Goal: Information Seeking & Learning: Learn about a topic

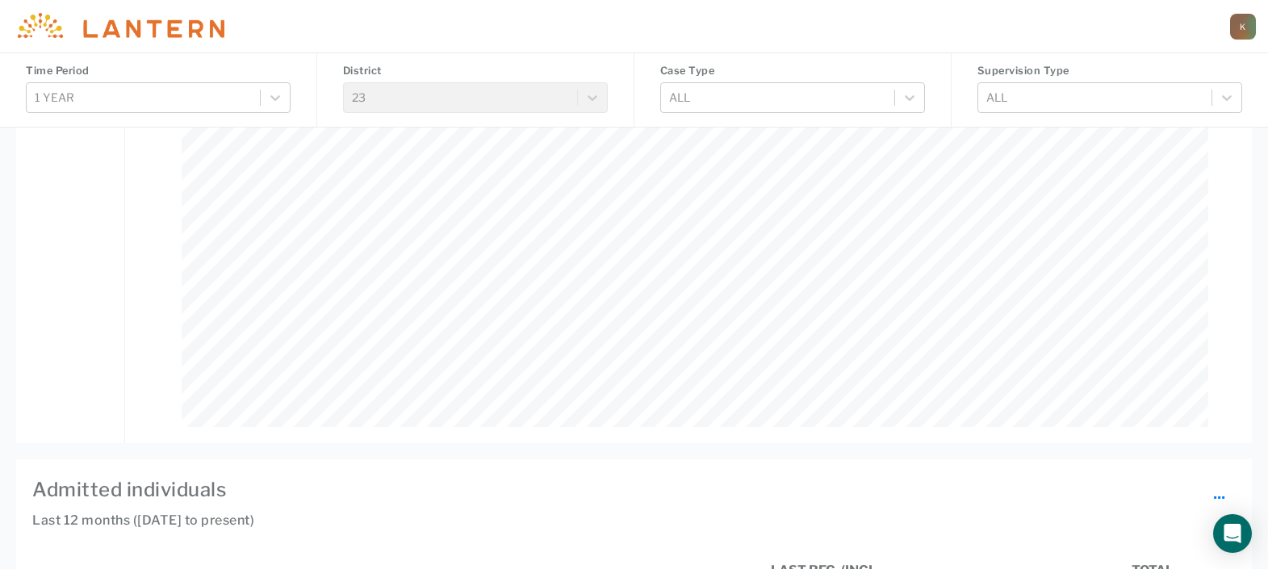
scroll to position [908, 0]
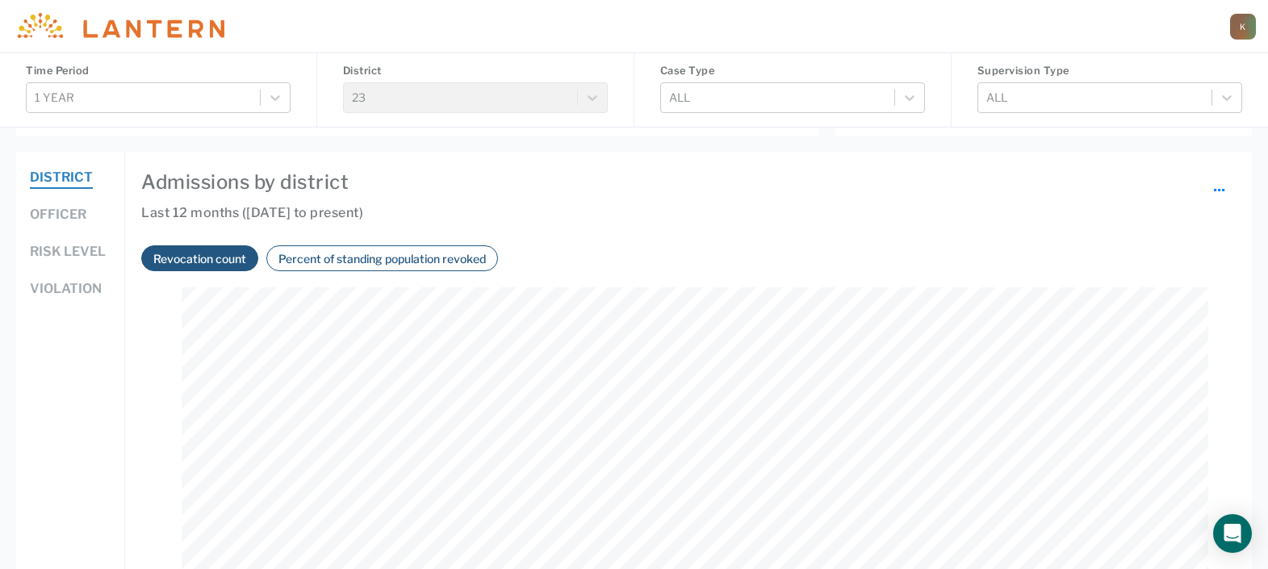
click at [358, 249] on button "Percent of standing population revoked" at bounding box center [382, 258] width 217 height 19
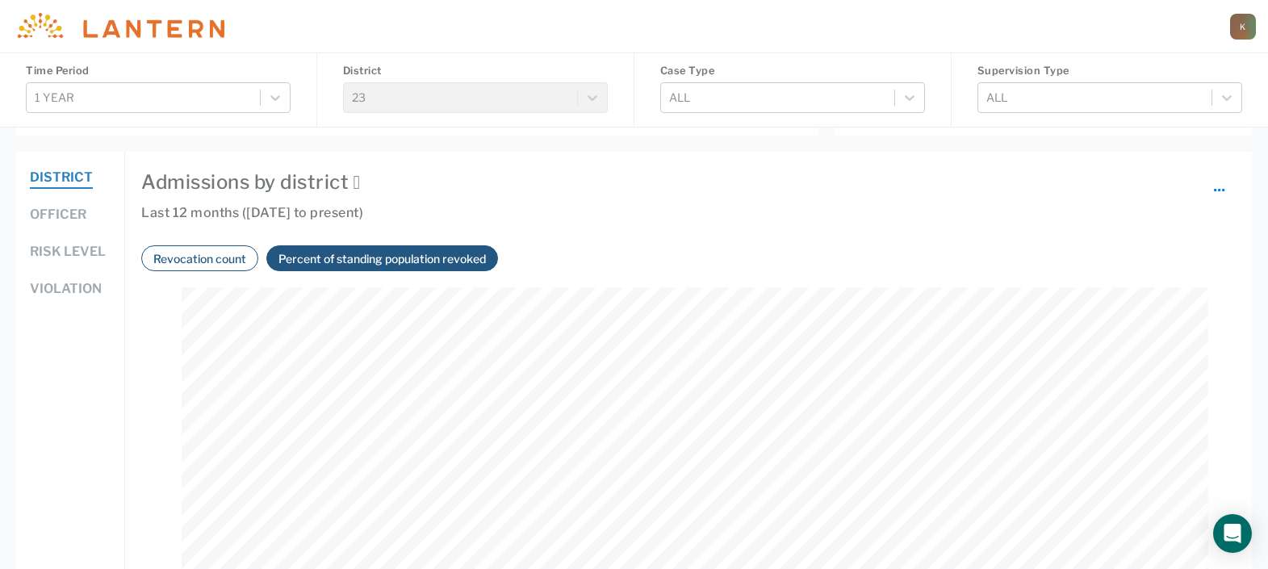
scroll to position [1009, 0]
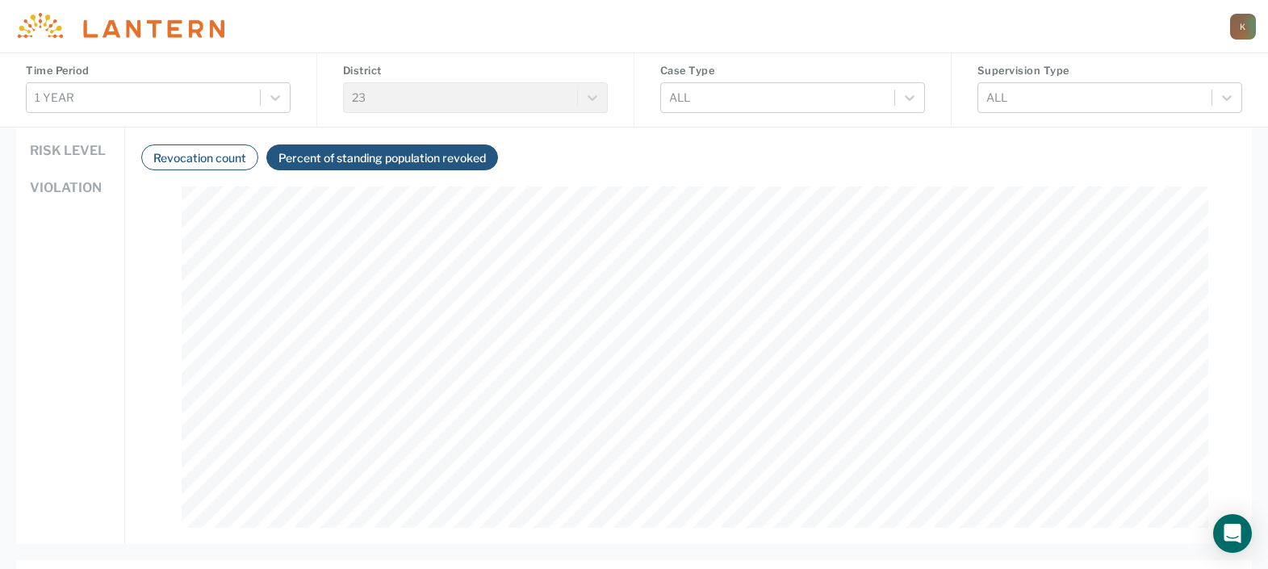
click at [186, 156] on button "Revocation count" at bounding box center [200, 158] width 103 height 19
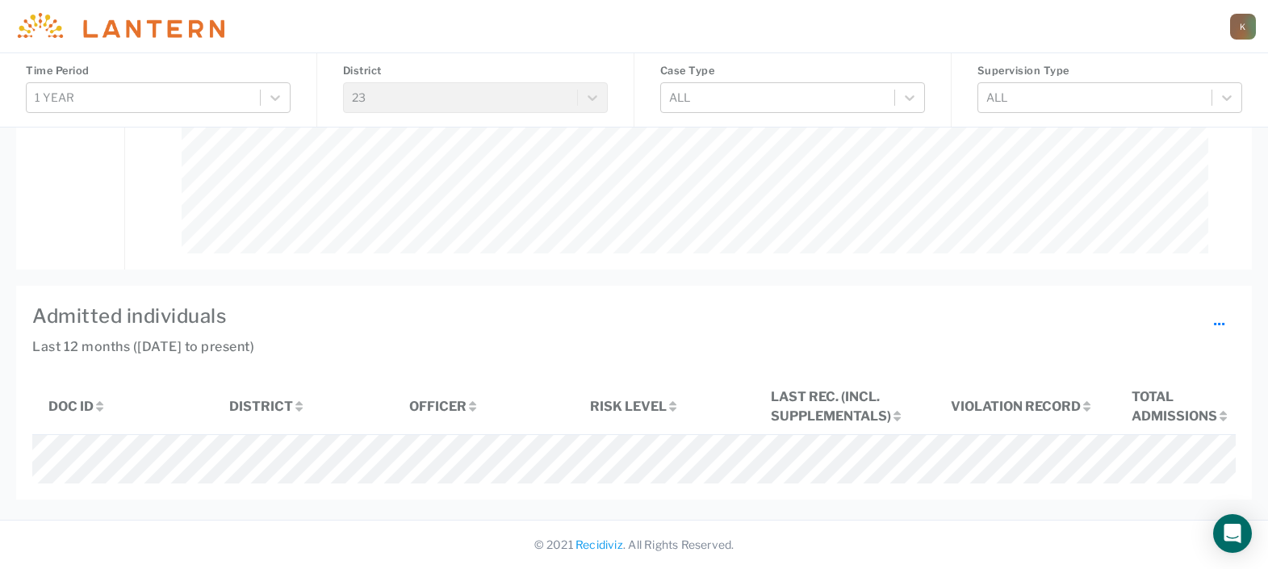
scroll to position [800, 0]
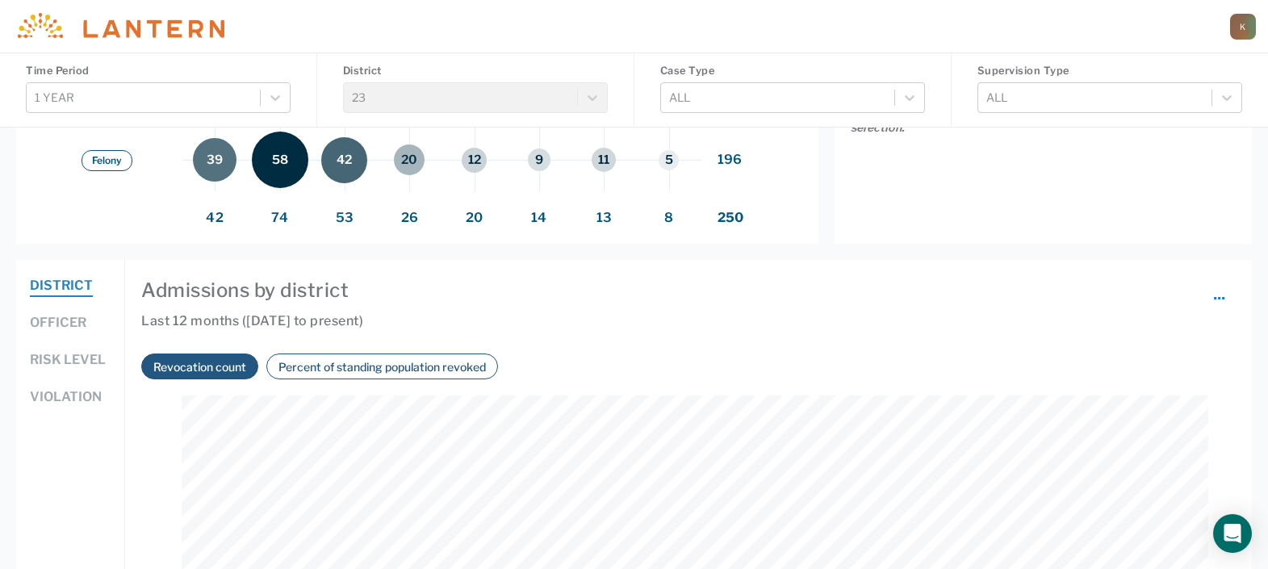
click at [58, 317] on button "Officer" at bounding box center [58, 323] width 57 height 21
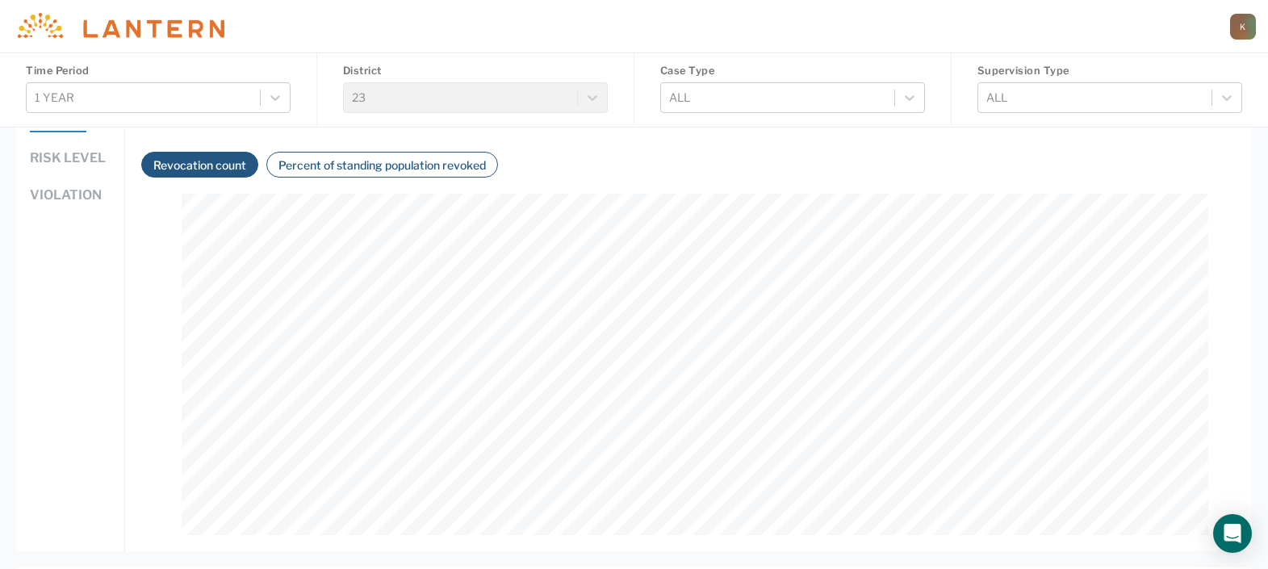
scroll to position [901, 0]
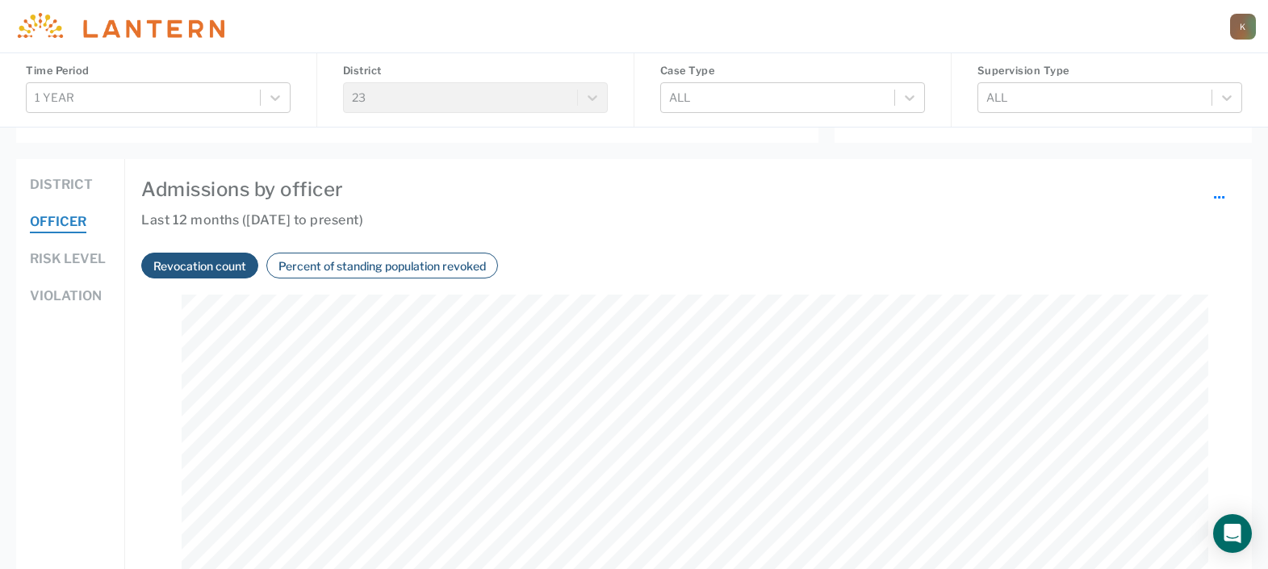
click at [394, 271] on button "Percent of standing population revoked" at bounding box center [382, 266] width 217 height 19
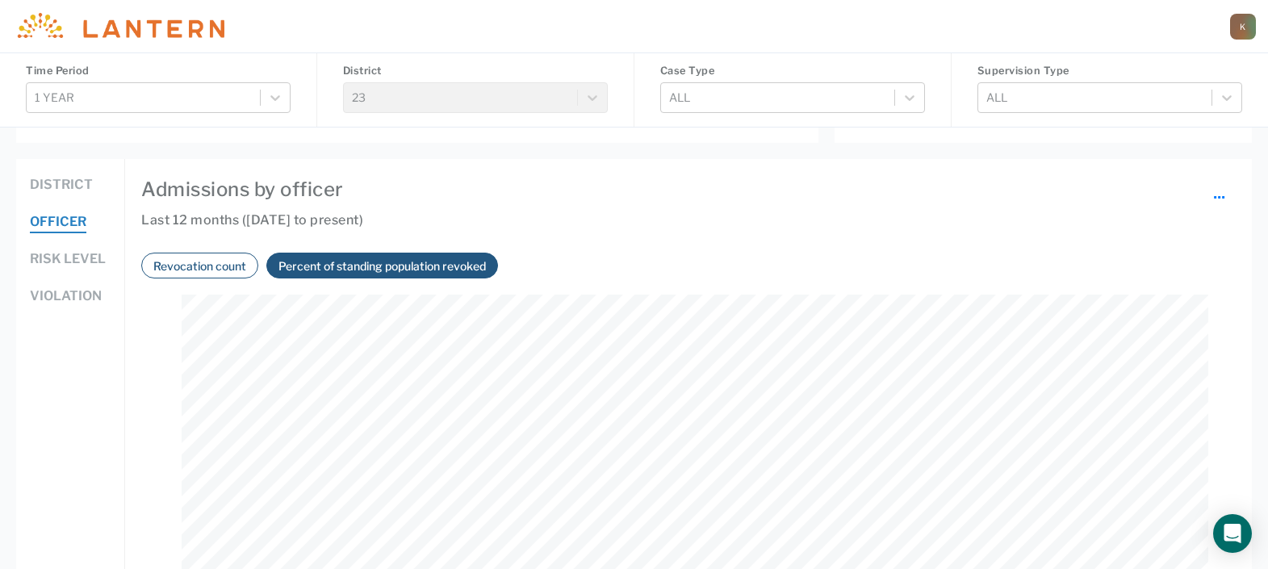
scroll to position [341, 1027]
click at [228, 264] on button "Revocation count" at bounding box center [200, 266] width 103 height 19
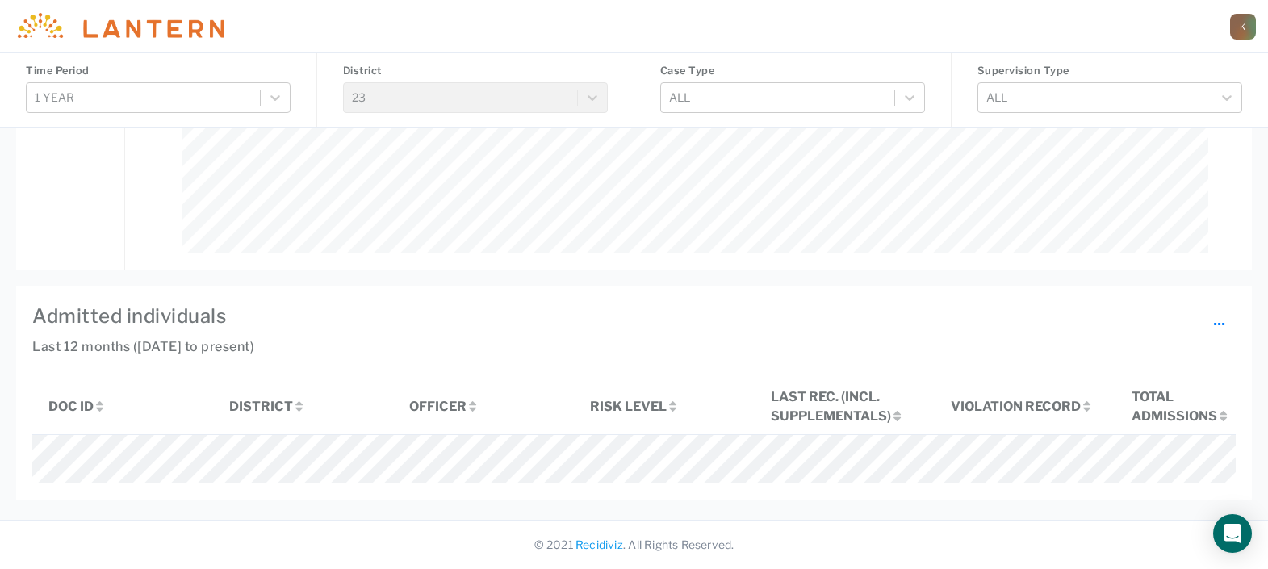
scroll to position [699, 0]
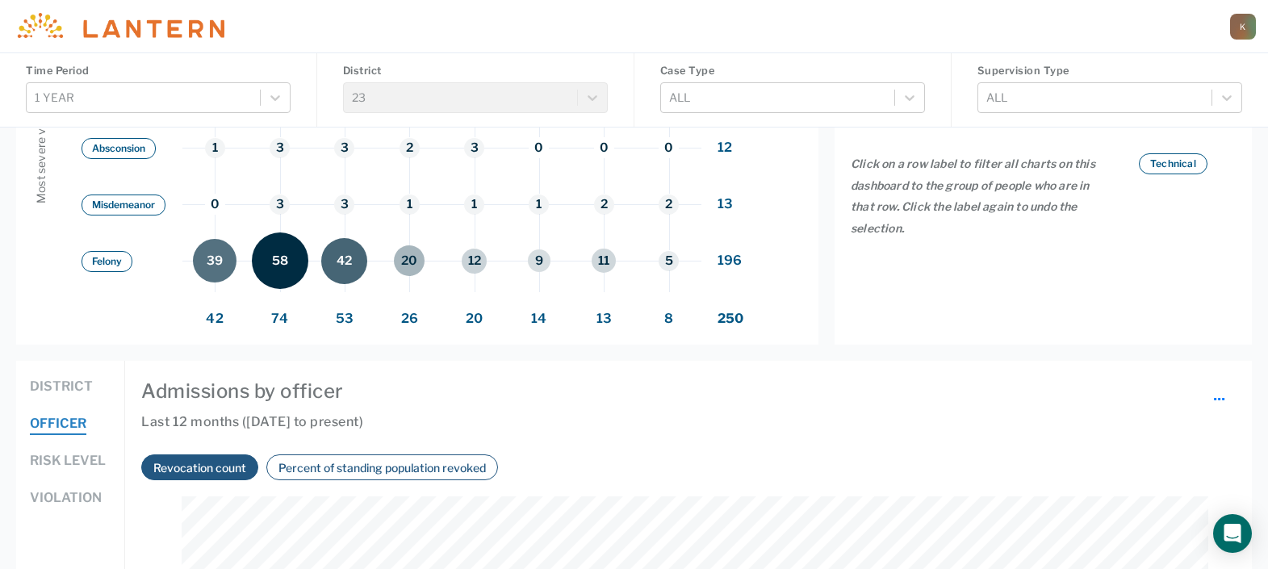
click at [68, 463] on button "Risk level" at bounding box center [68, 461] width 76 height 21
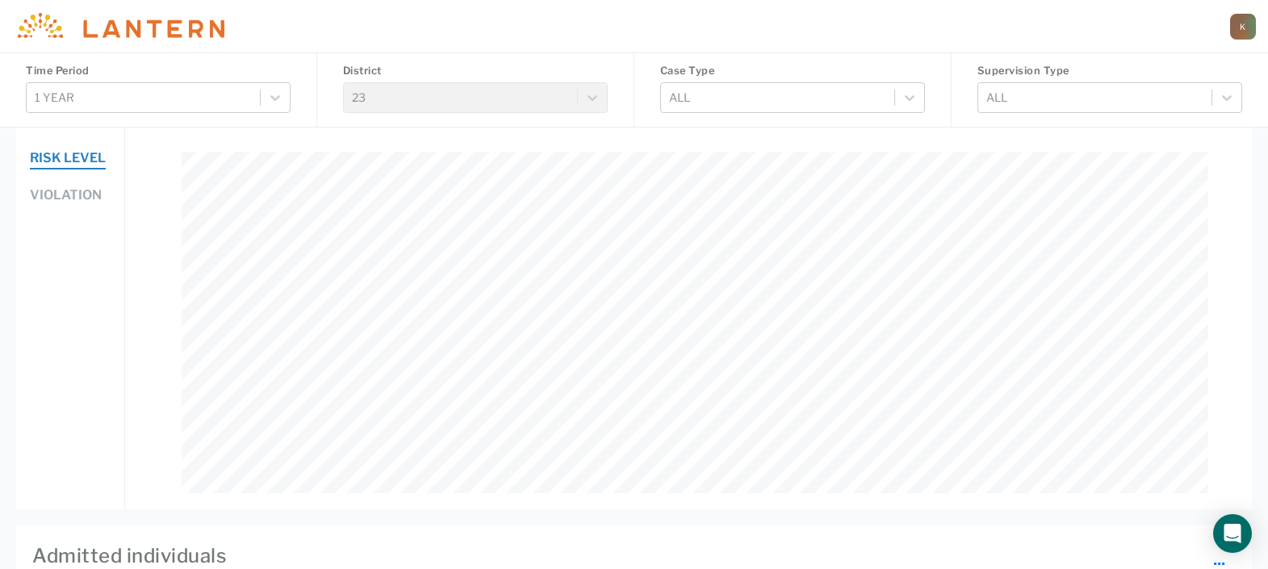
scroll to position [901, 0]
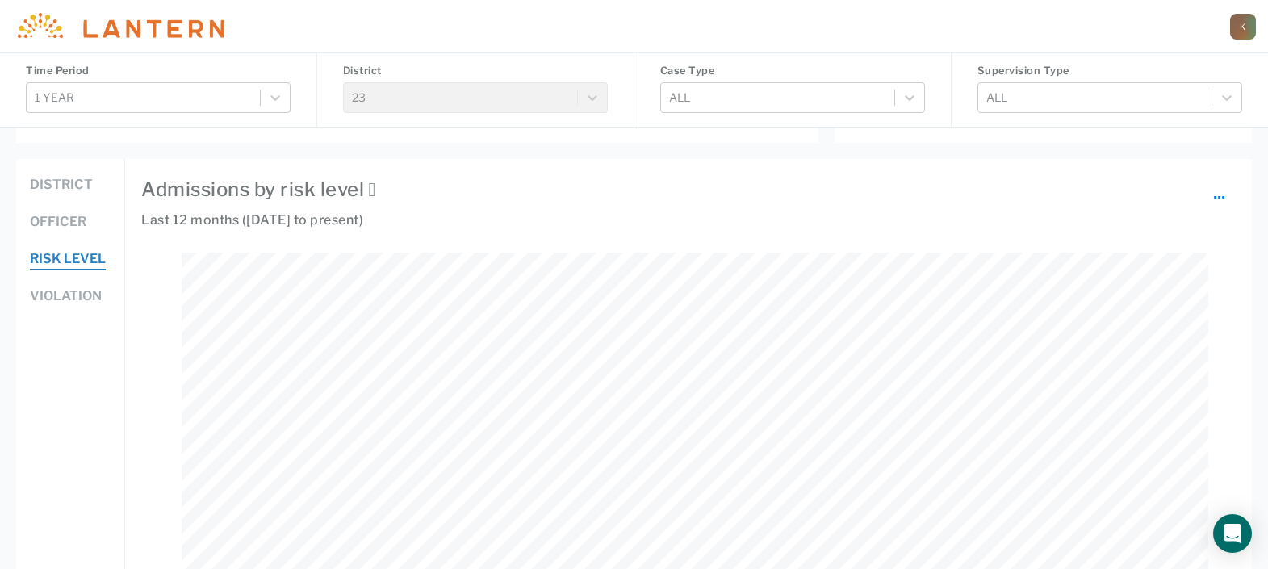
click at [84, 299] on button "Violation" at bounding box center [66, 297] width 72 height 21
click at [65, 186] on button "District" at bounding box center [61, 185] width 63 height 21
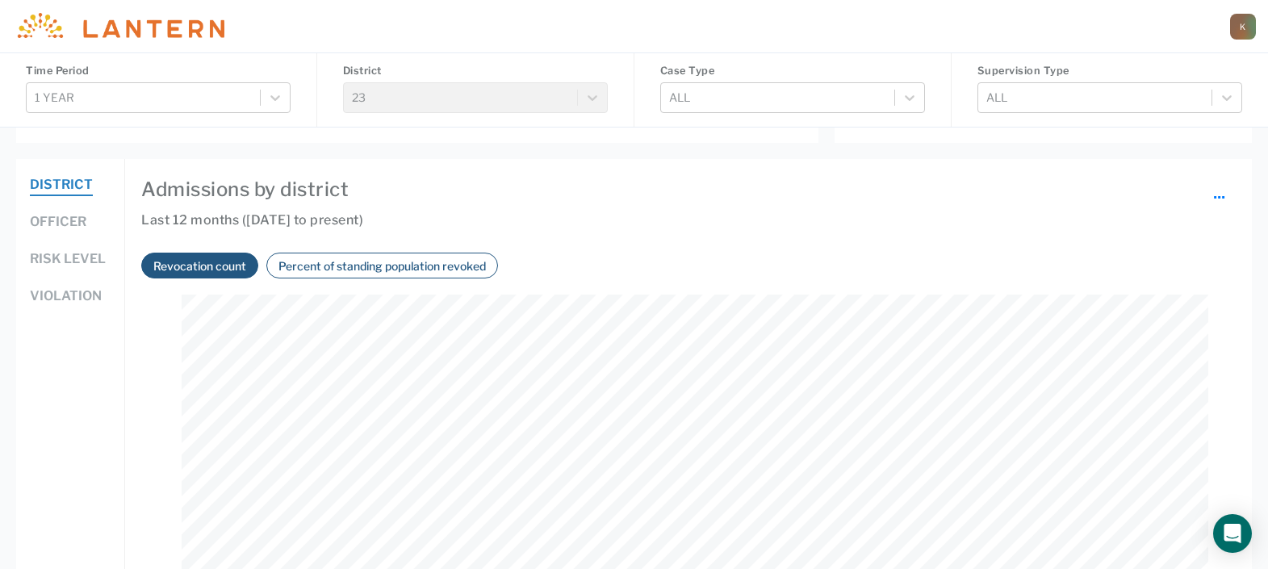
scroll to position [1002, 0]
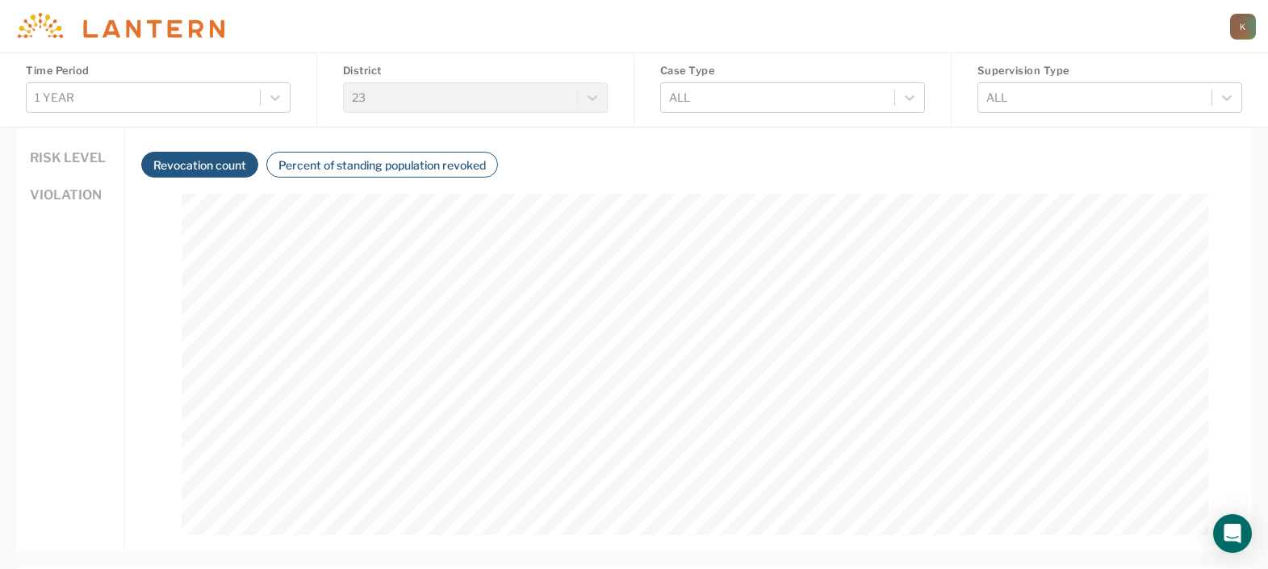
click at [314, 161] on button "Percent of standing population revoked" at bounding box center [382, 165] width 217 height 19
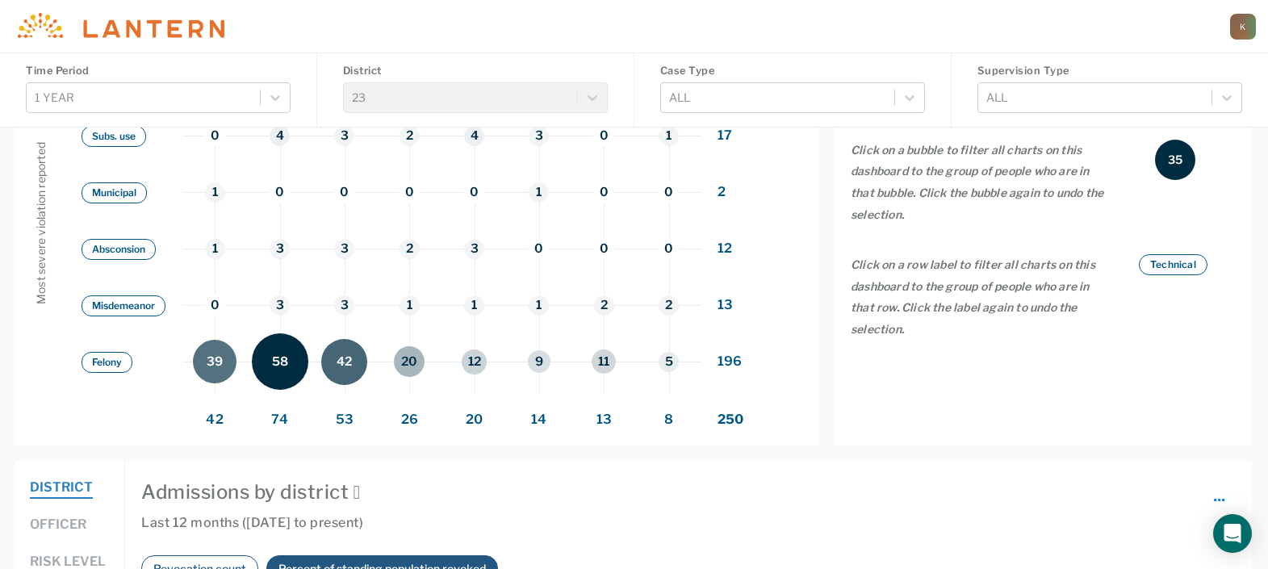
scroll to position [0, 0]
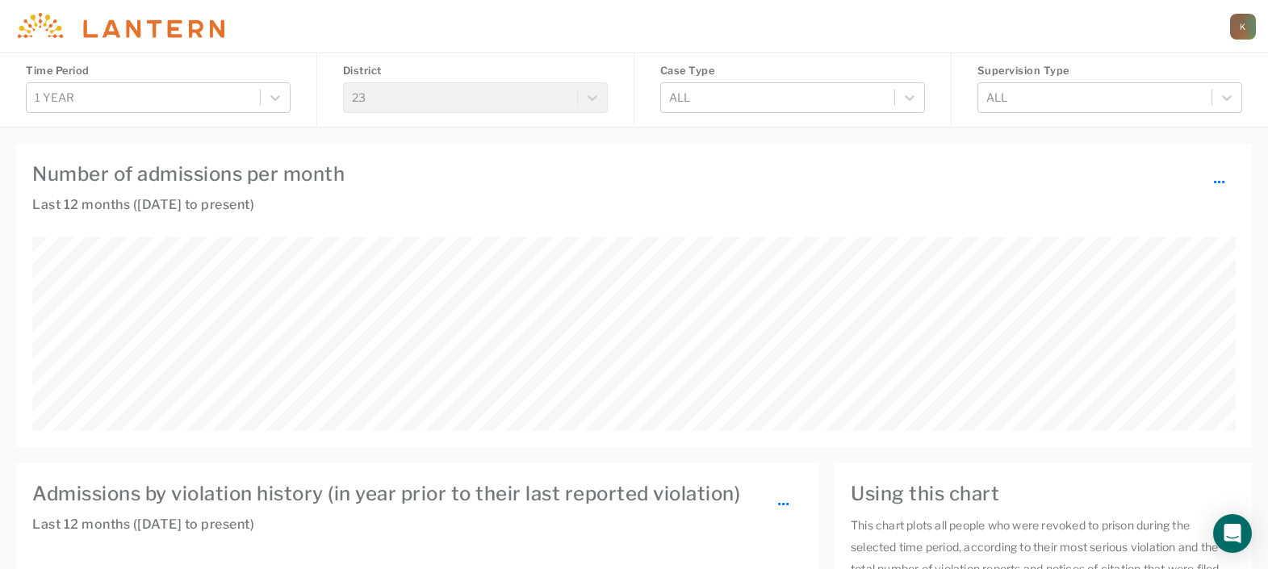
click at [1250, 19] on div "K" at bounding box center [1243, 27] width 26 height 26
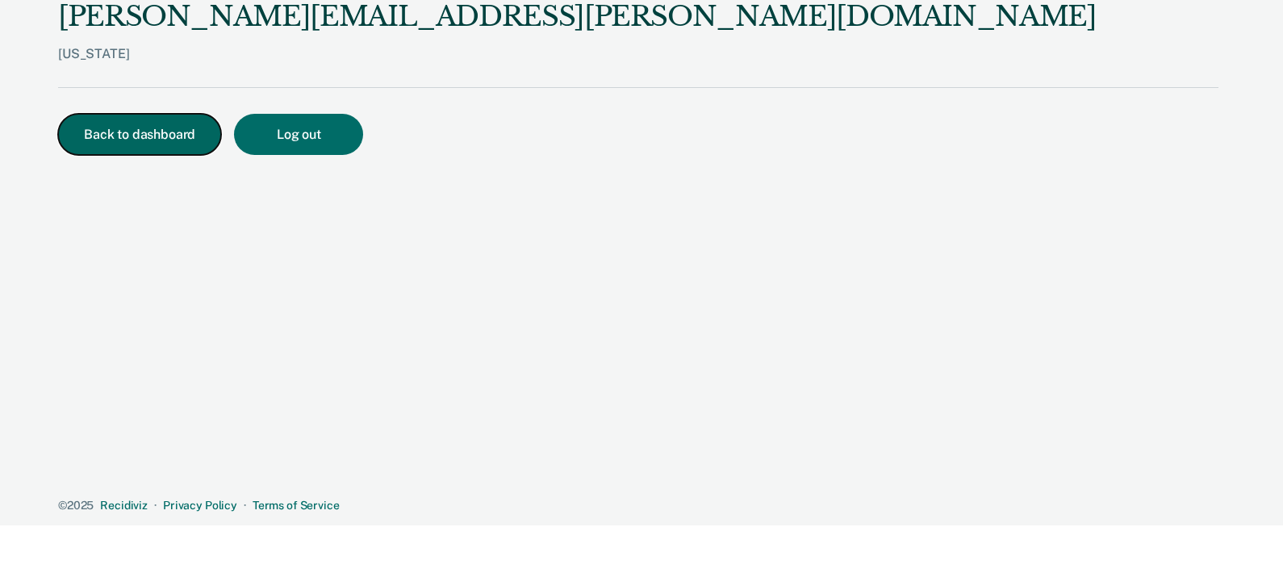
click at [111, 155] on button "Back to dashboard" at bounding box center [139, 134] width 163 height 41
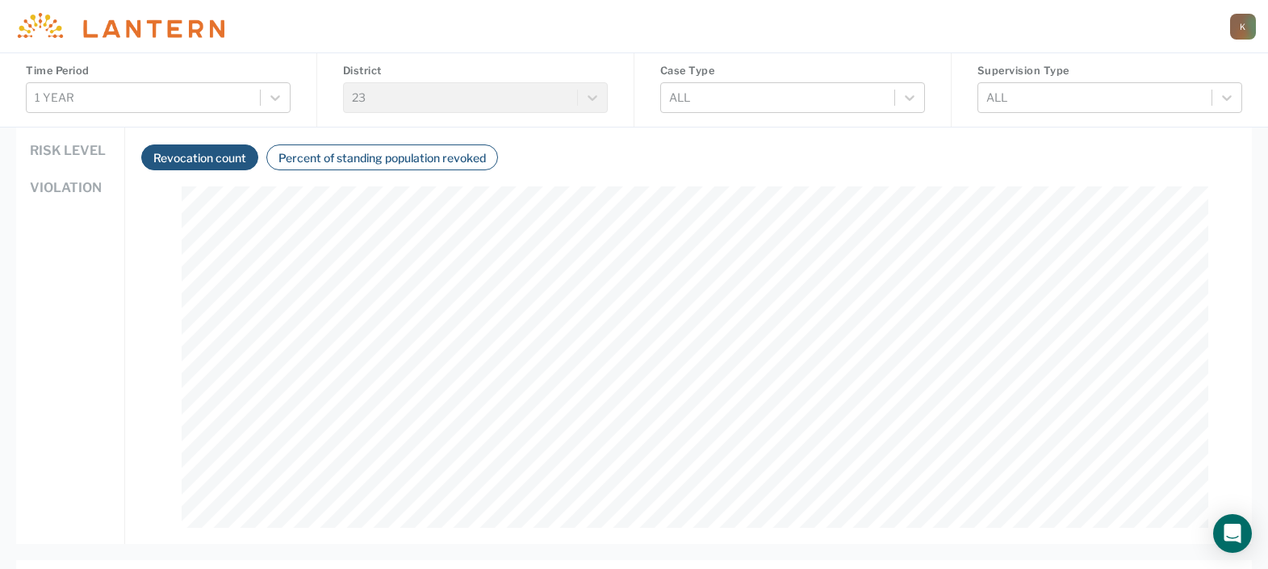
scroll to position [908, 0]
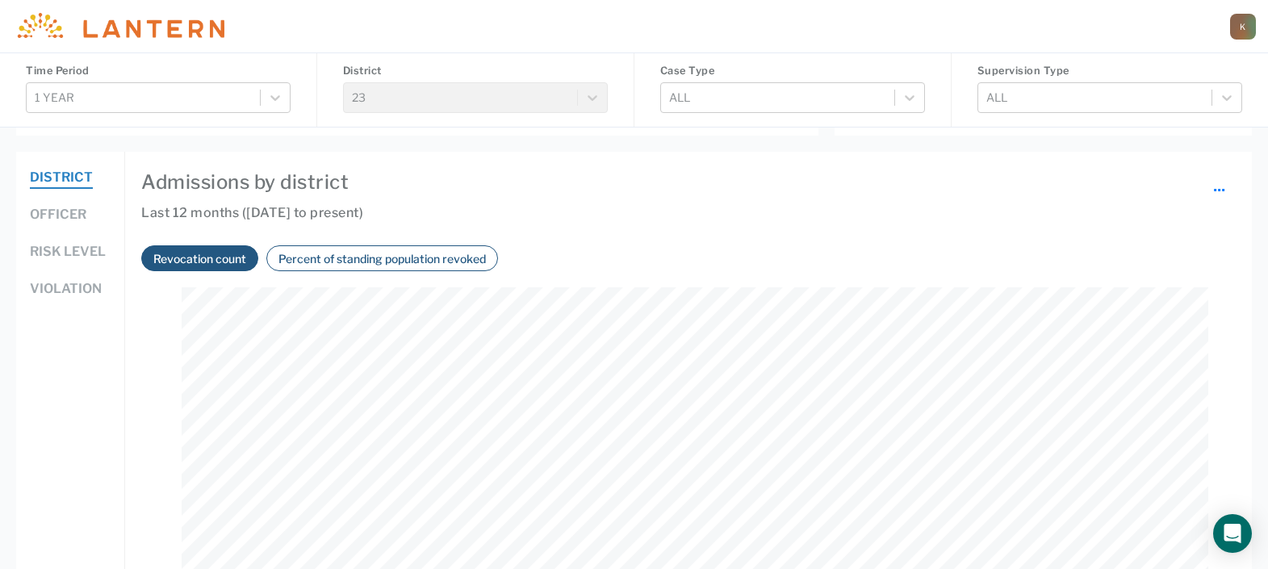
click at [85, 214] on button "Officer" at bounding box center [58, 215] width 57 height 21
click at [389, 266] on button "Percent of standing population revoked" at bounding box center [382, 258] width 217 height 19
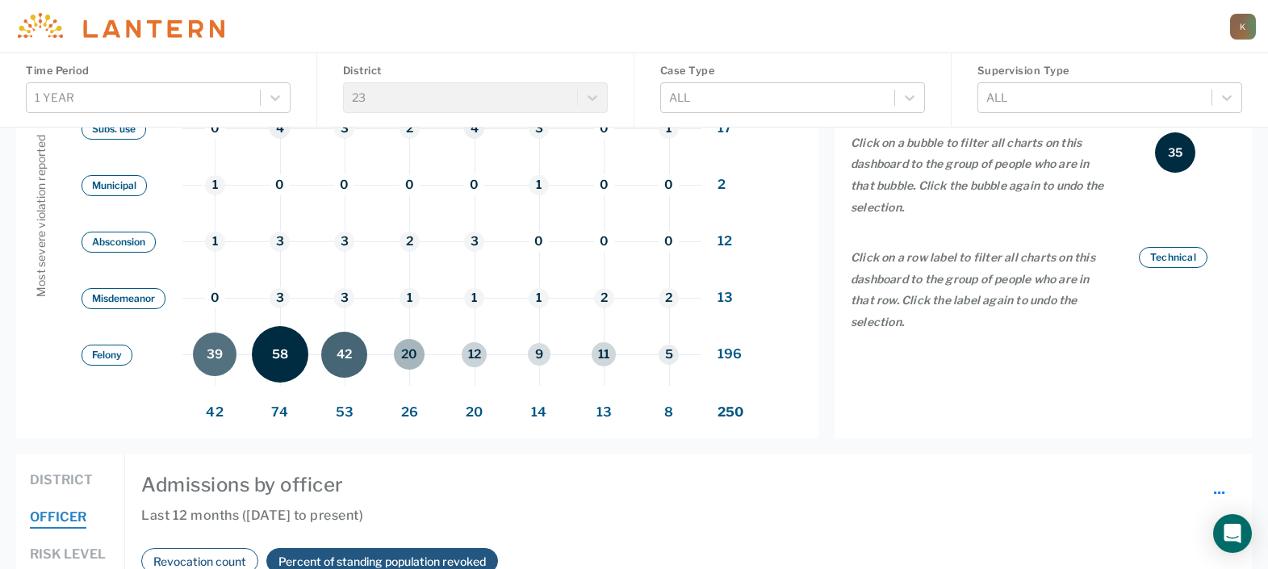
scroll to position [807, 0]
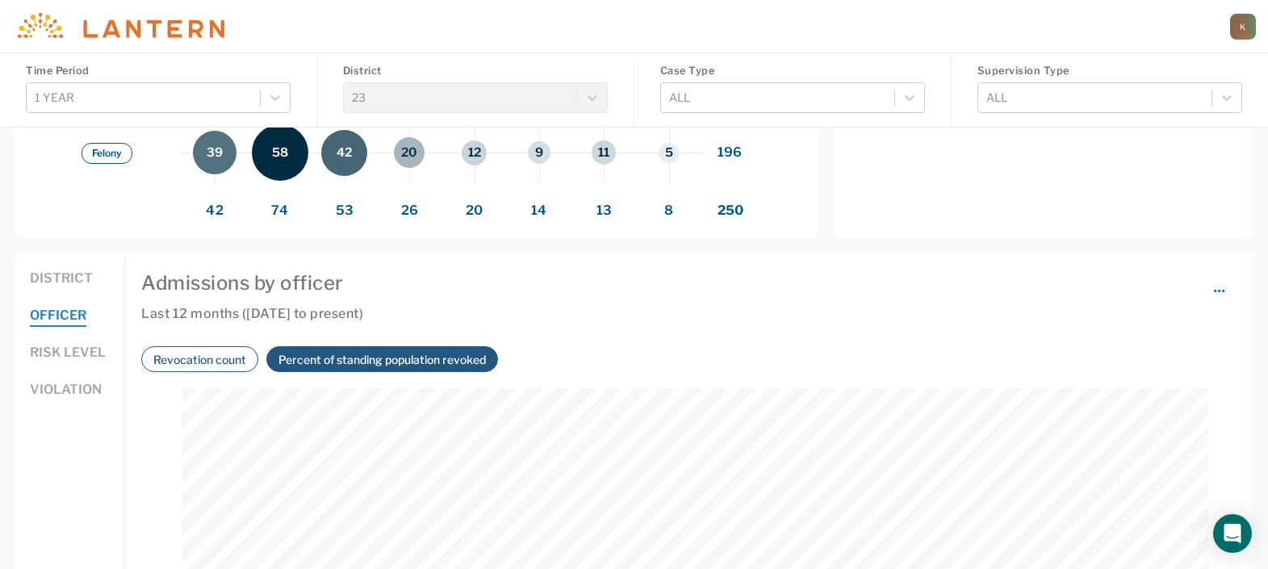
click at [55, 277] on button "District" at bounding box center [61, 279] width 63 height 21
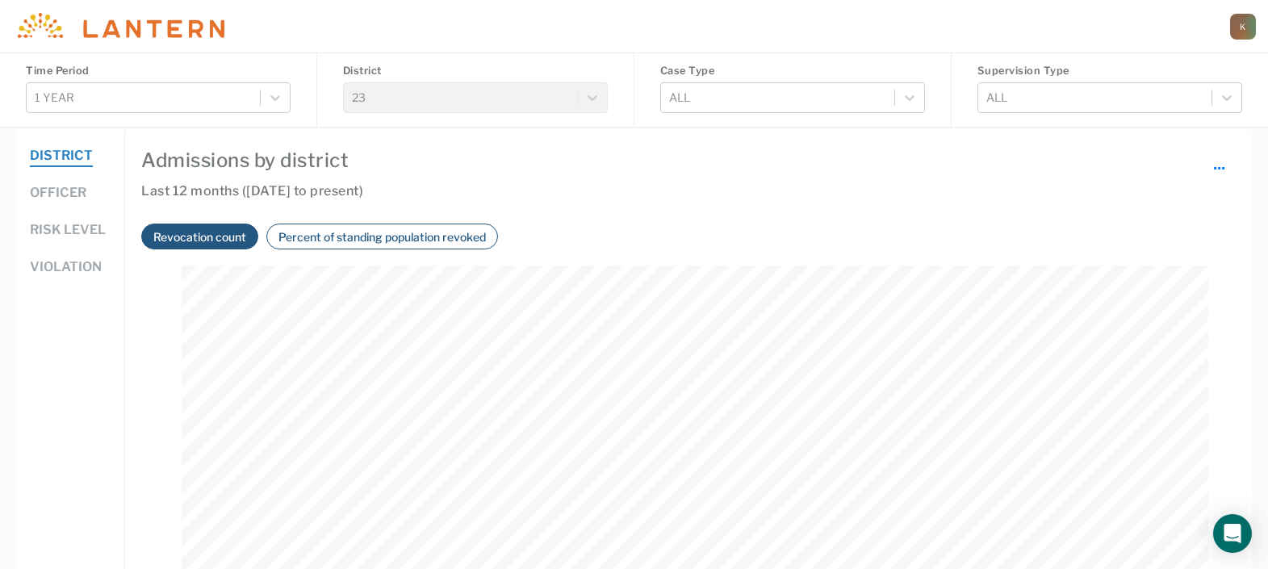
scroll to position [937, 0]
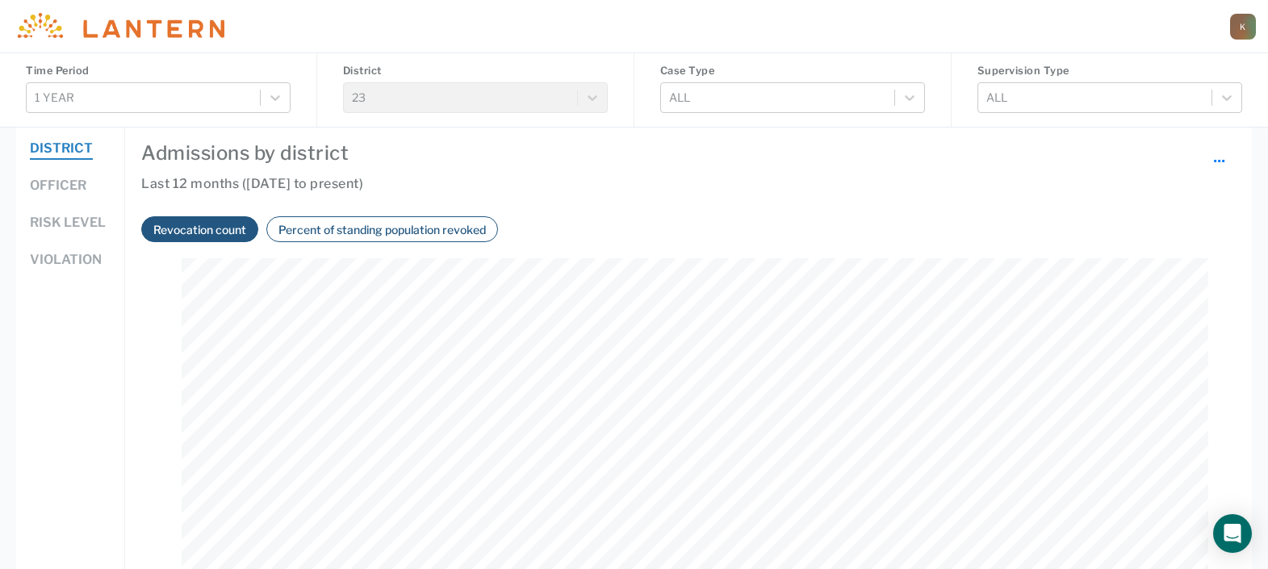
click at [342, 220] on button "Percent of standing population revoked" at bounding box center [382, 229] width 217 height 19
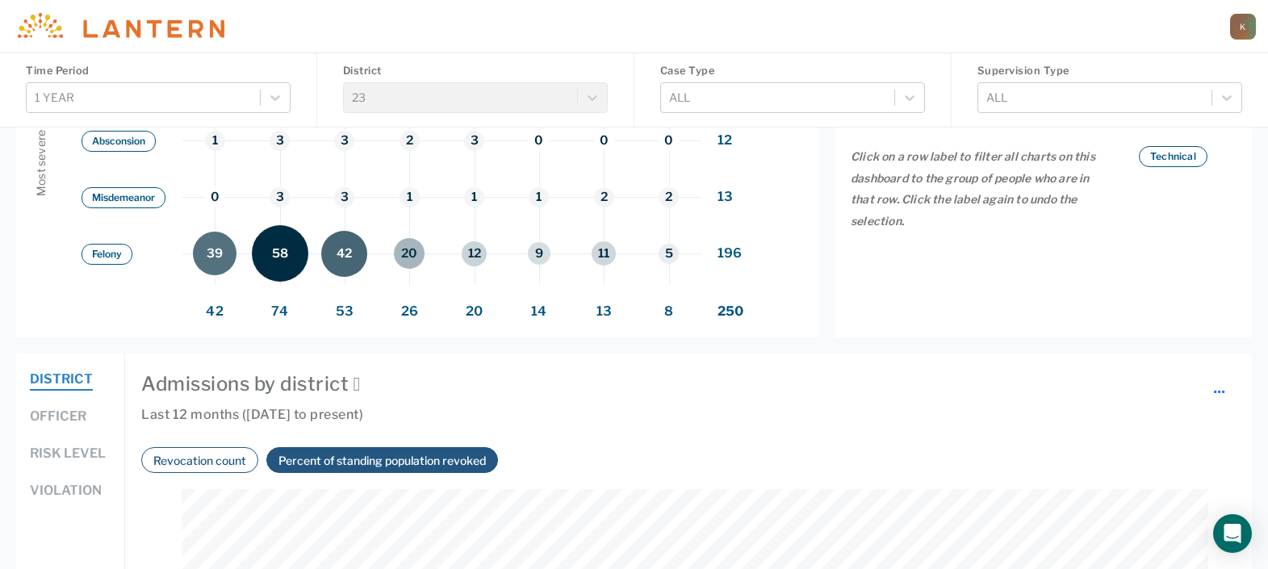
scroll to position [807, 0]
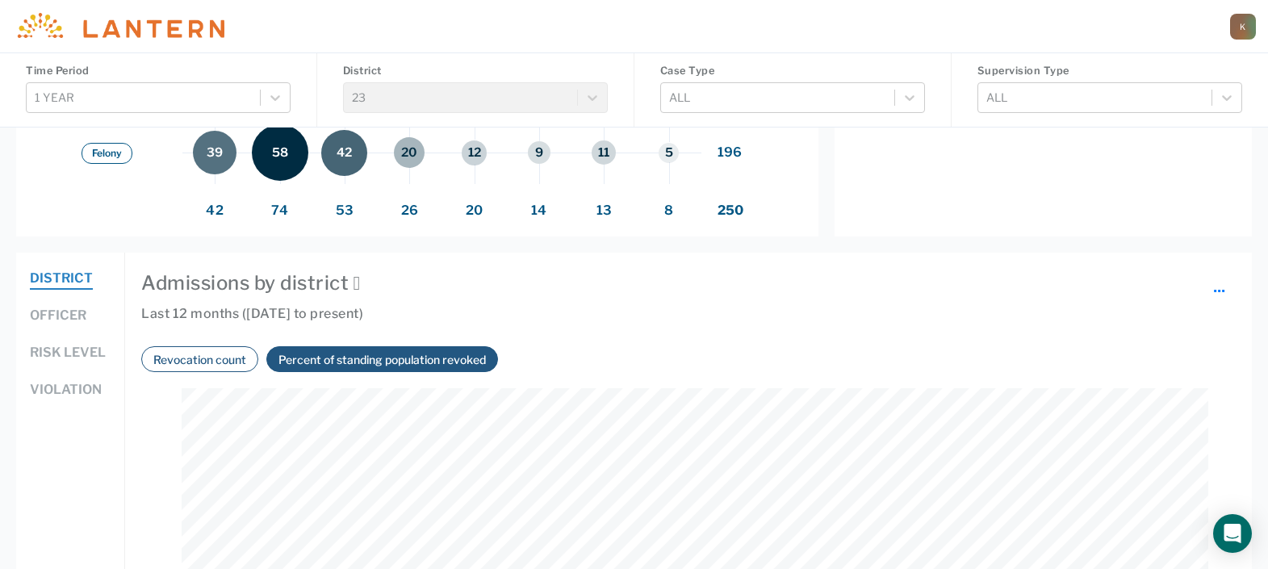
click at [200, 362] on button "Revocation count" at bounding box center [200, 359] width 103 height 19
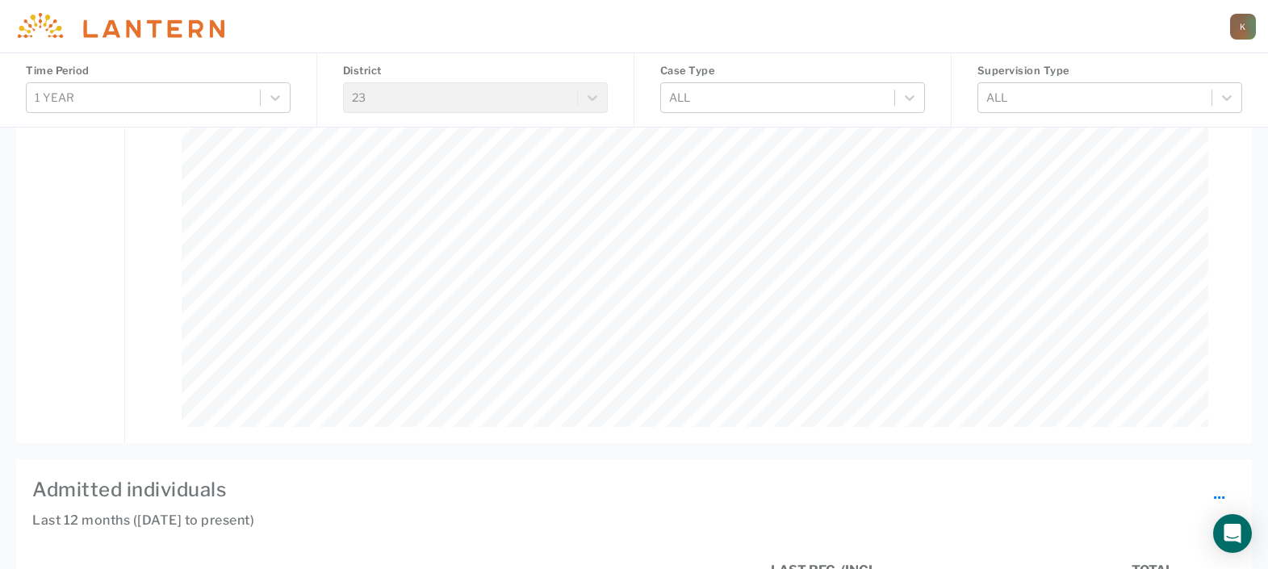
scroll to position [1009, 0]
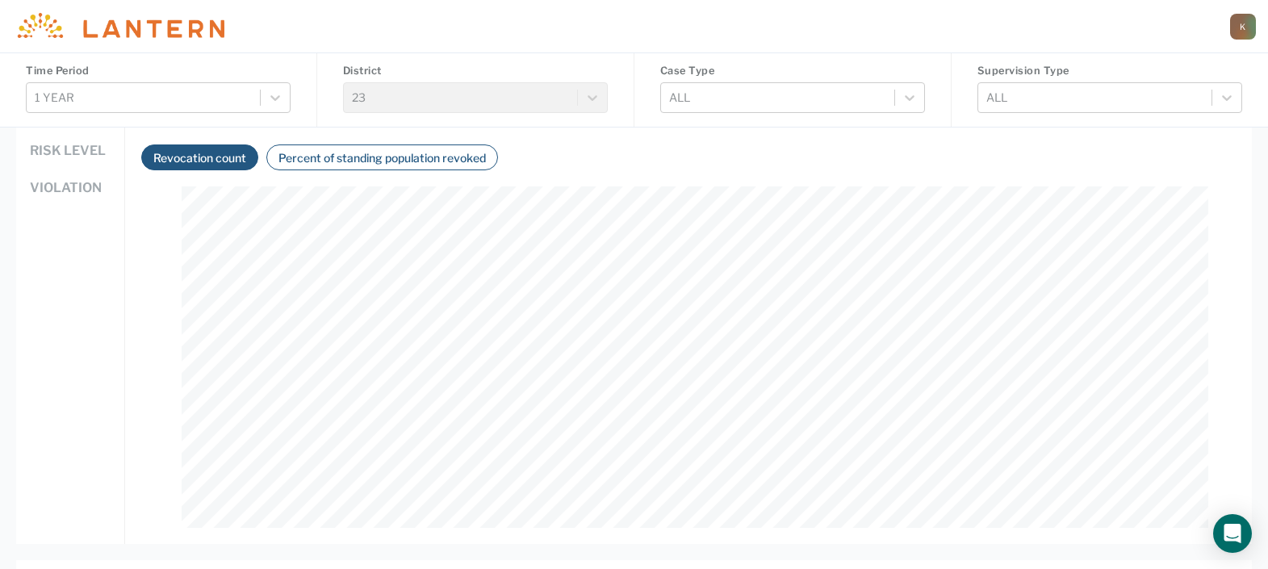
click at [122, 438] on div "District Officer Risk level Violation" at bounding box center [70, 297] width 109 height 493
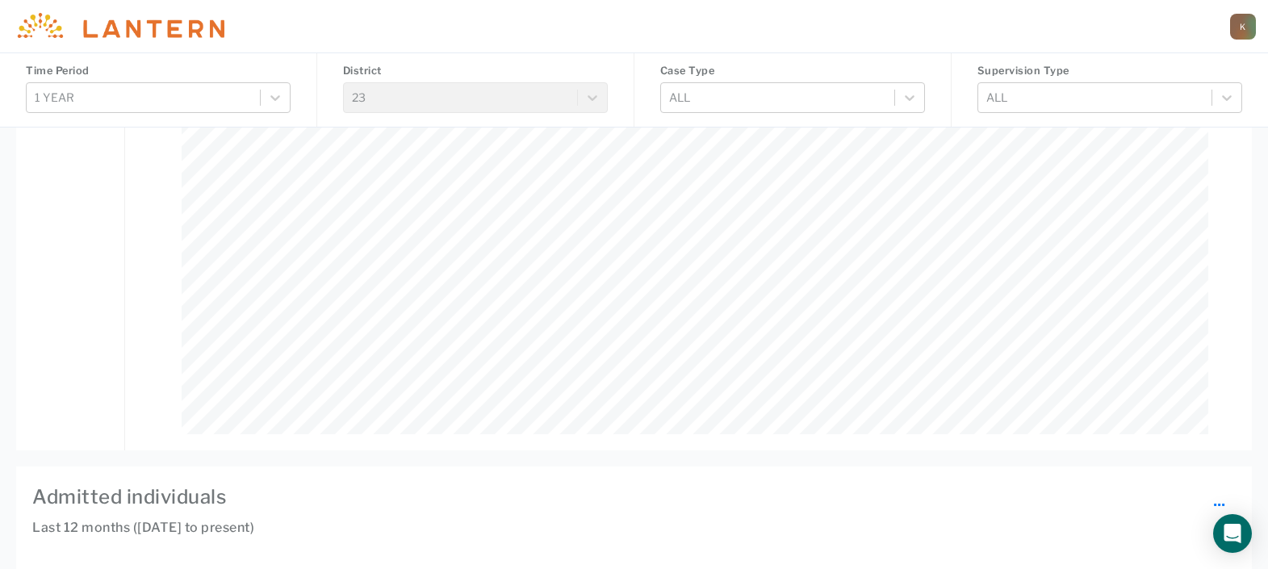
scroll to position [1002, 0]
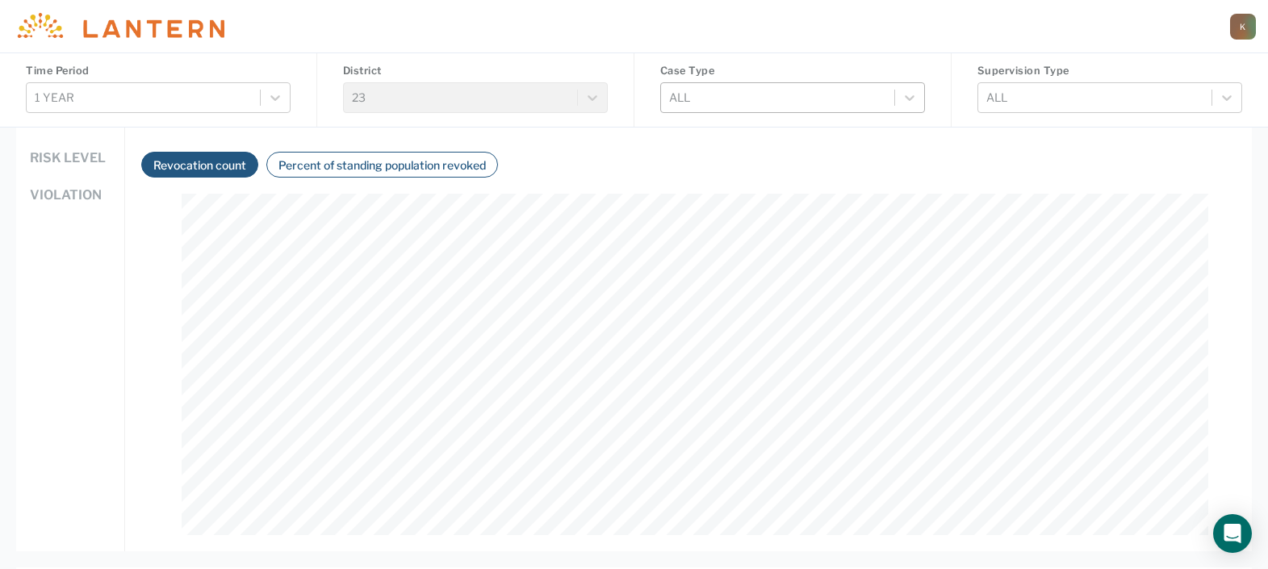
click at [754, 98] on div at bounding box center [777, 97] width 217 height 20
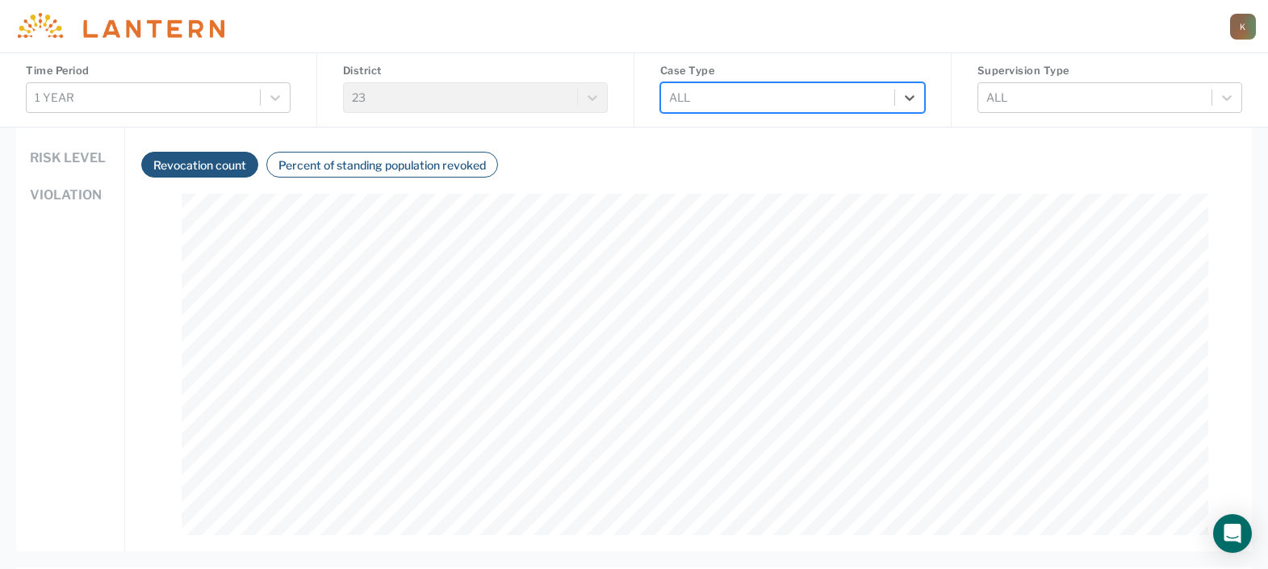
click at [768, 101] on div at bounding box center [777, 97] width 217 height 20
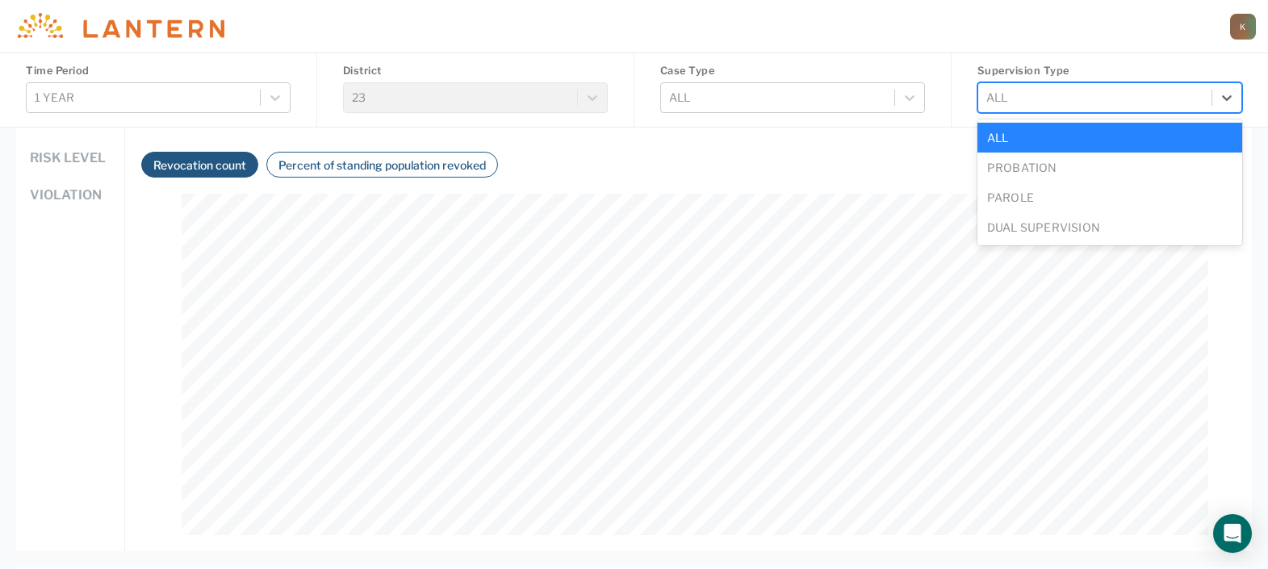
click at [1033, 98] on div at bounding box center [1094, 97] width 217 height 20
click at [1029, 162] on div "Probation" at bounding box center [1109, 168] width 265 height 30
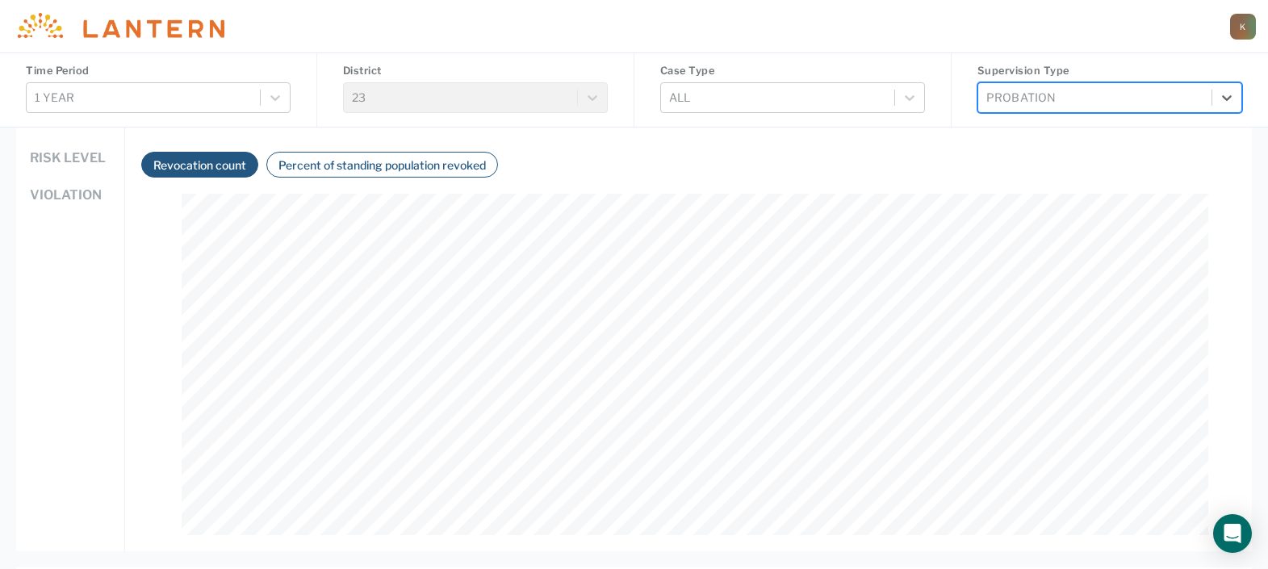
click at [1182, 103] on div at bounding box center [1094, 97] width 217 height 20
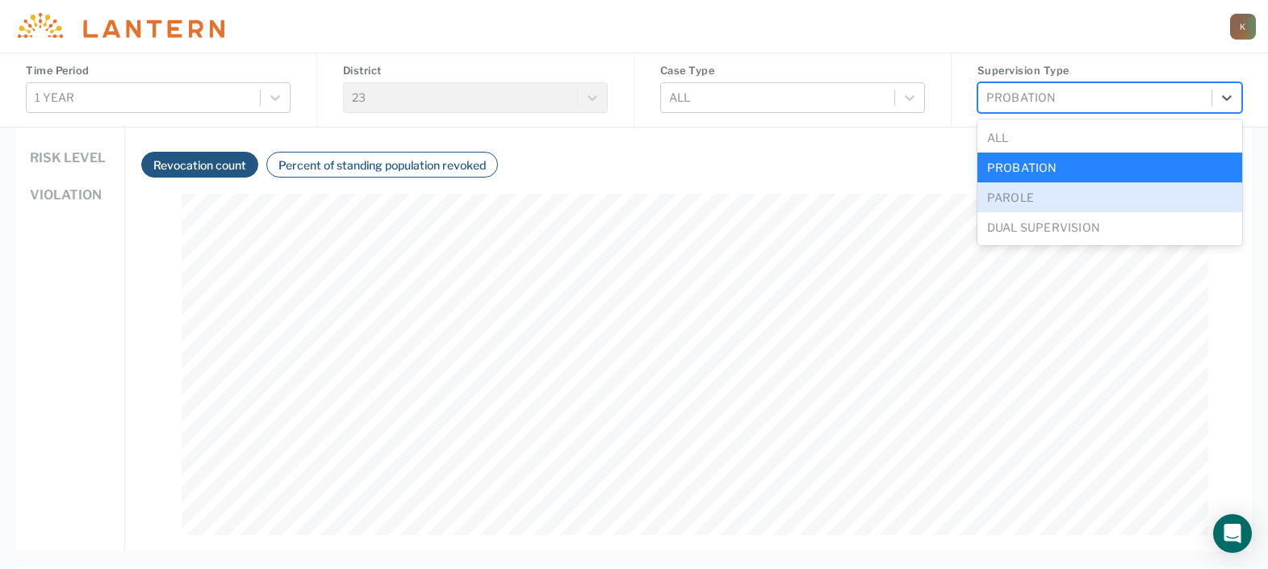
click at [1149, 203] on div "Parole" at bounding box center [1109, 197] width 265 height 30
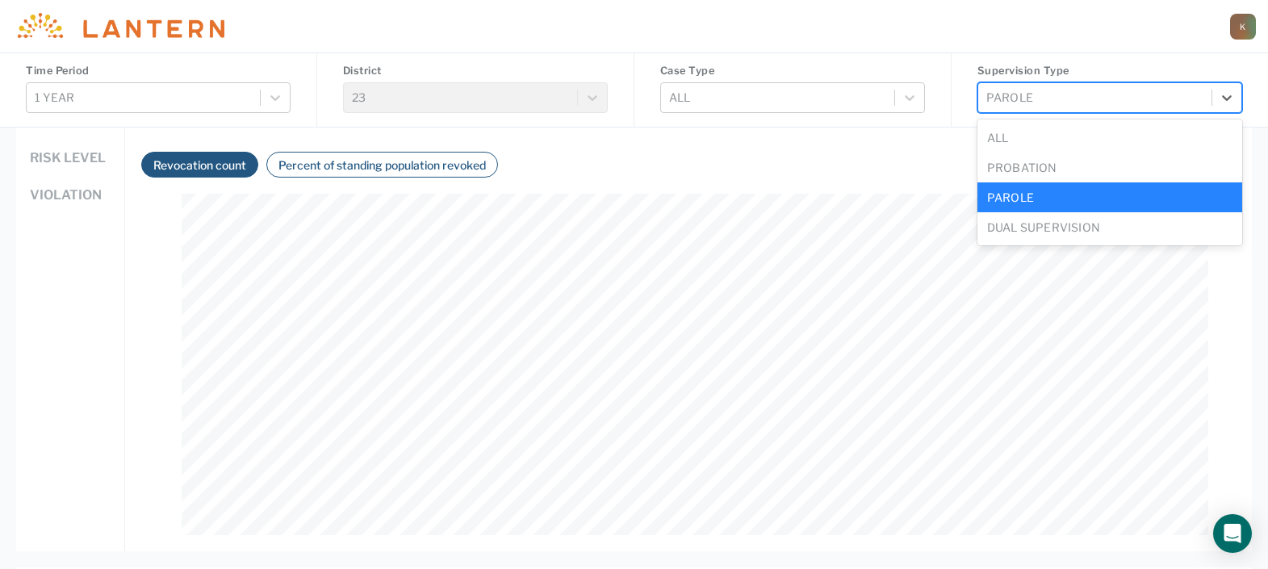
click at [1100, 95] on div at bounding box center [1094, 97] width 217 height 20
click at [1042, 224] on div "Dual Supervision" at bounding box center [1109, 227] width 265 height 30
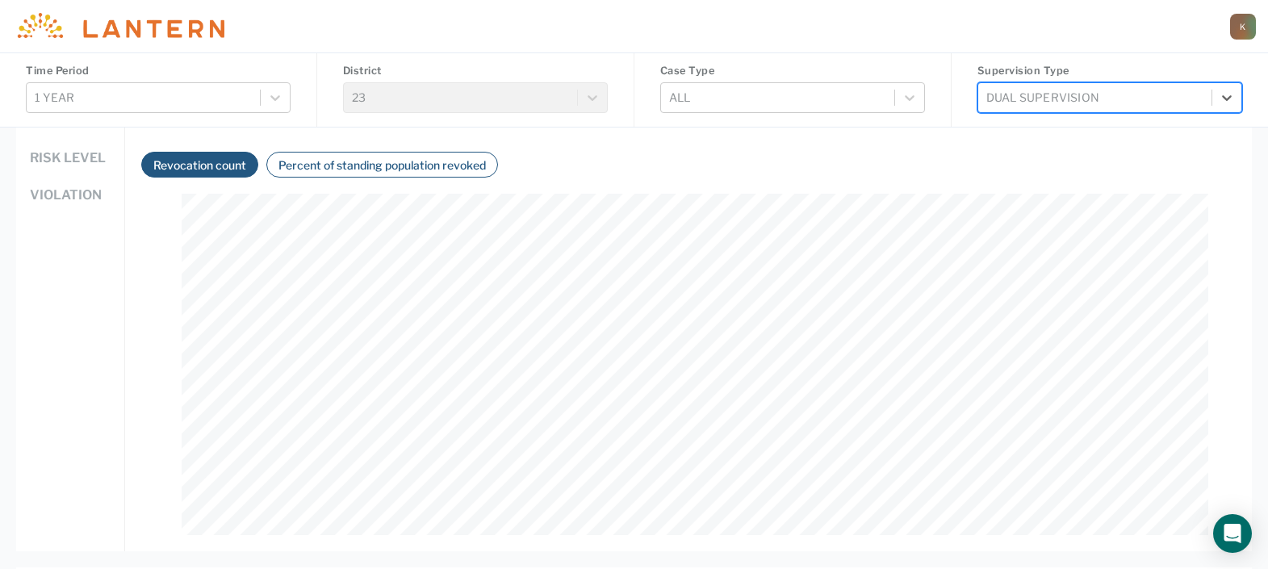
scroll to position [901, 0]
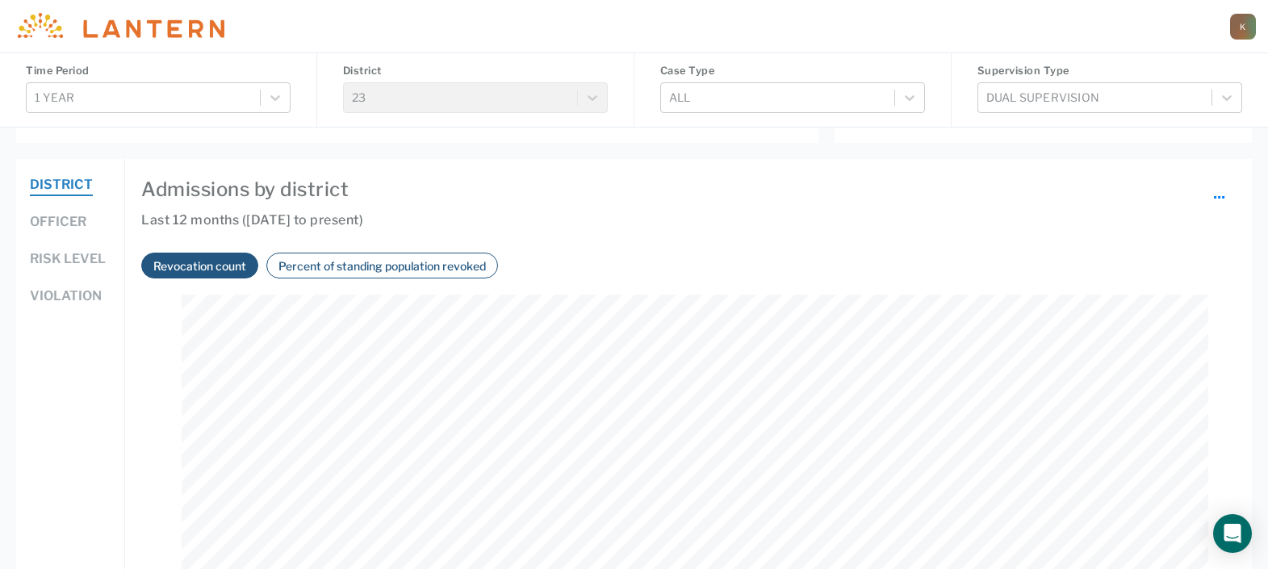
click at [50, 225] on button "Officer" at bounding box center [58, 222] width 57 height 21
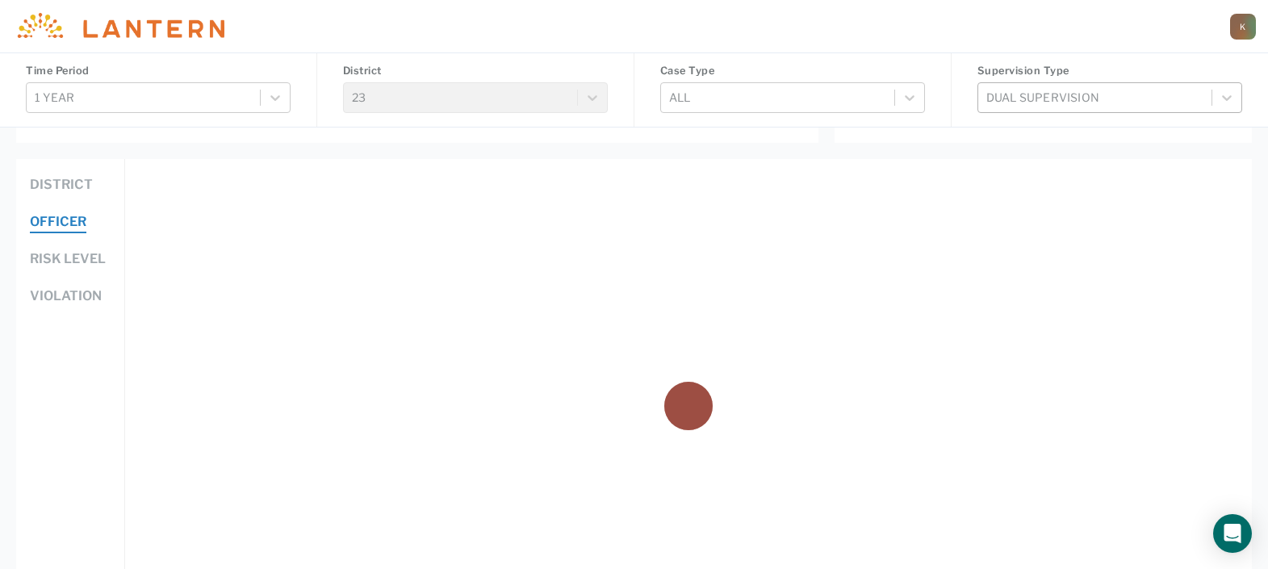
click at [1159, 104] on div at bounding box center [1094, 97] width 217 height 20
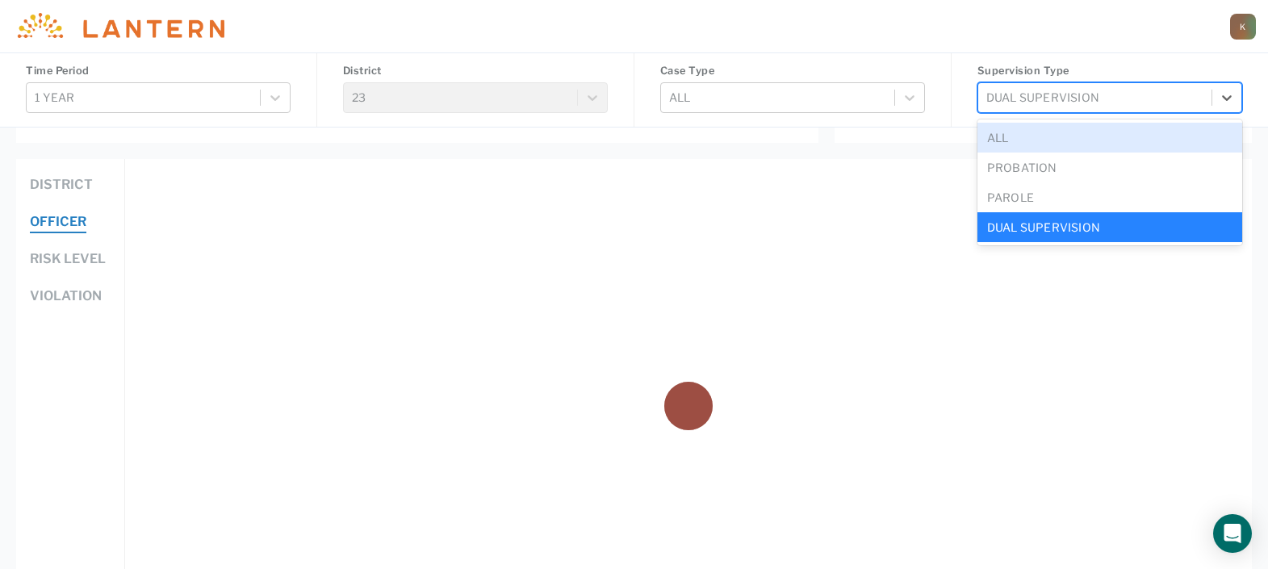
click at [1150, 136] on div "All" at bounding box center [1109, 138] width 265 height 30
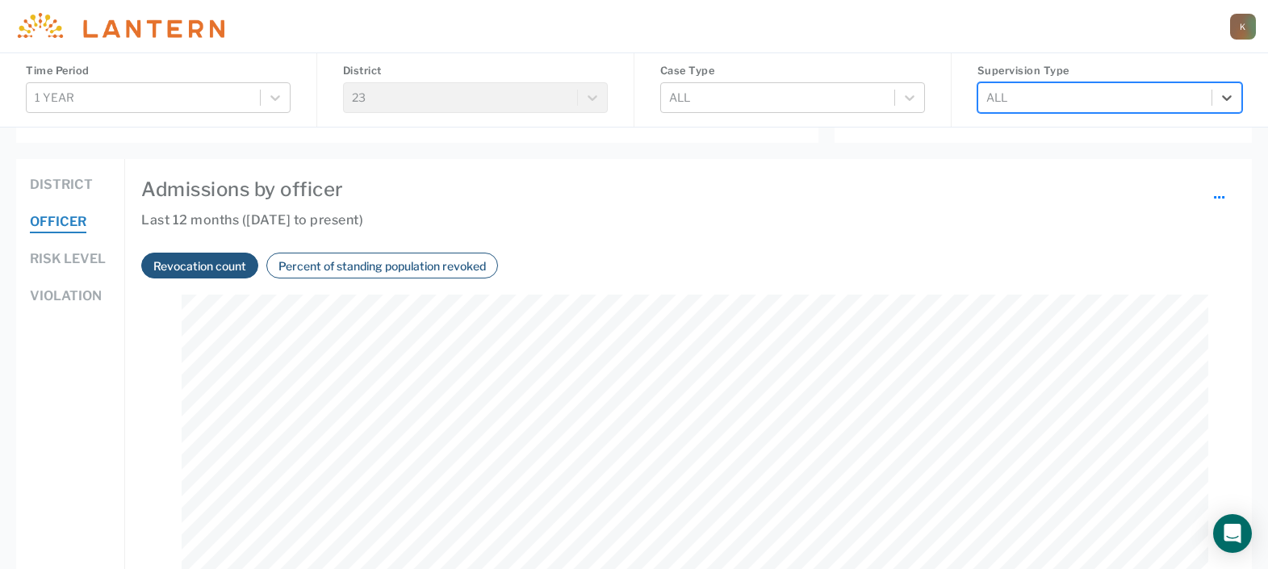
scroll to position [341, 1027]
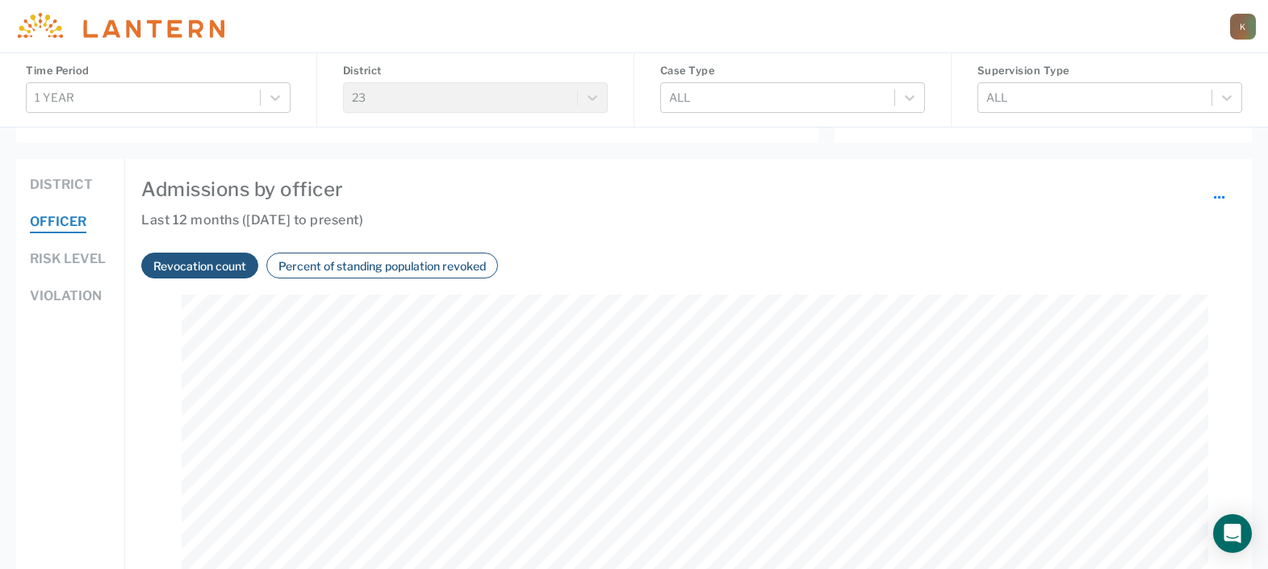
click at [75, 300] on button "Violation" at bounding box center [66, 297] width 72 height 21
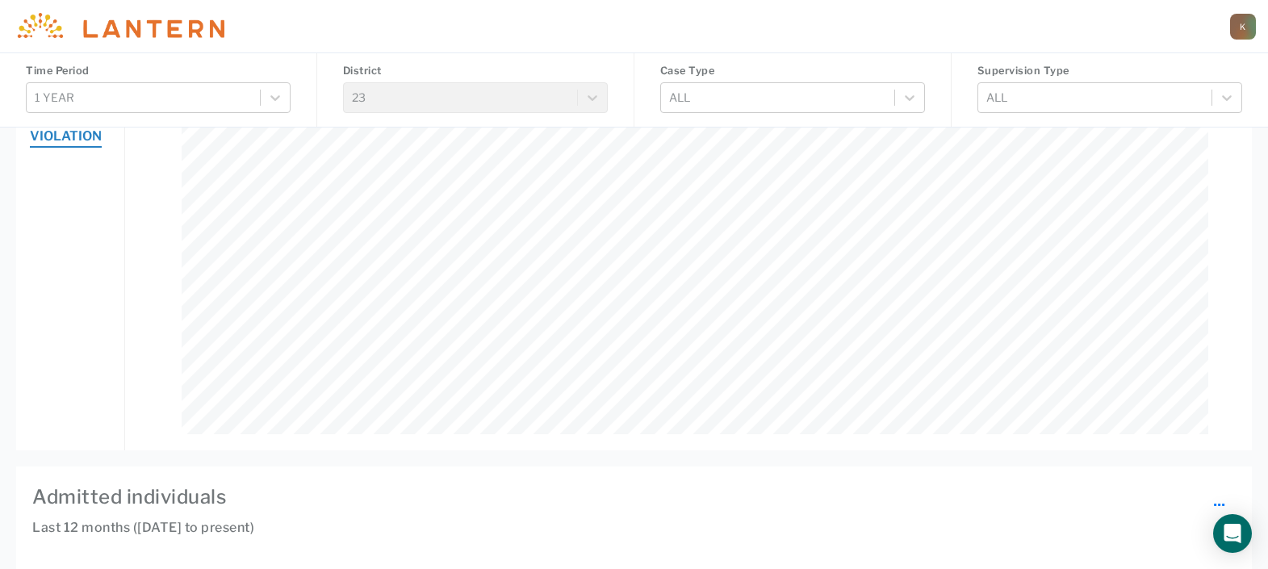
scroll to position [758, 0]
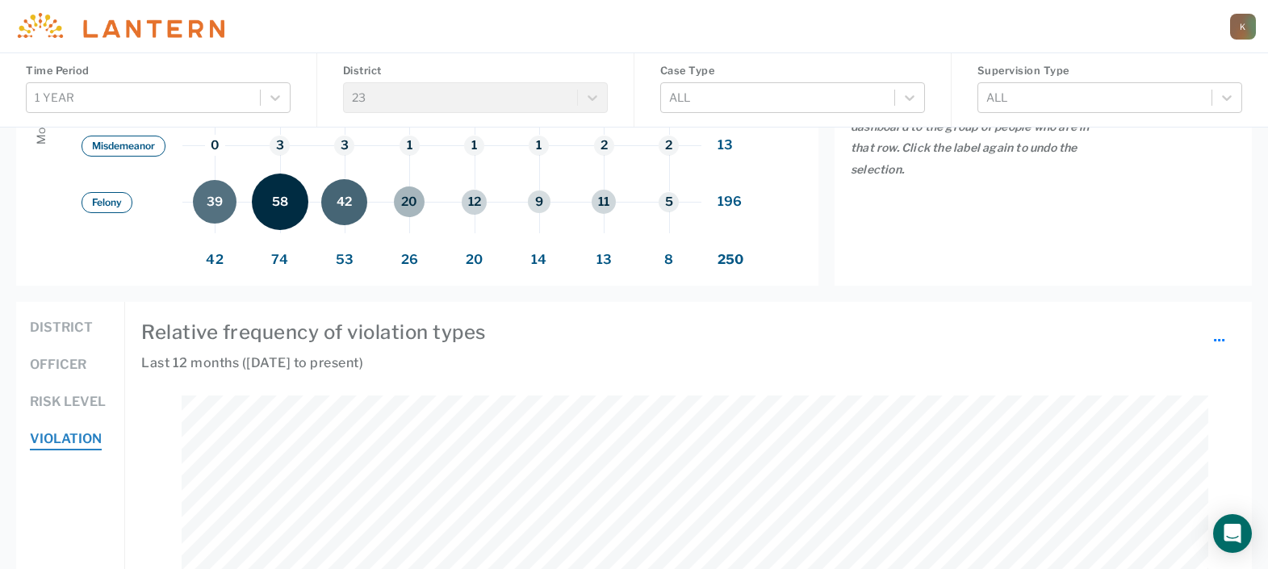
click at [61, 322] on button "District" at bounding box center [61, 328] width 63 height 21
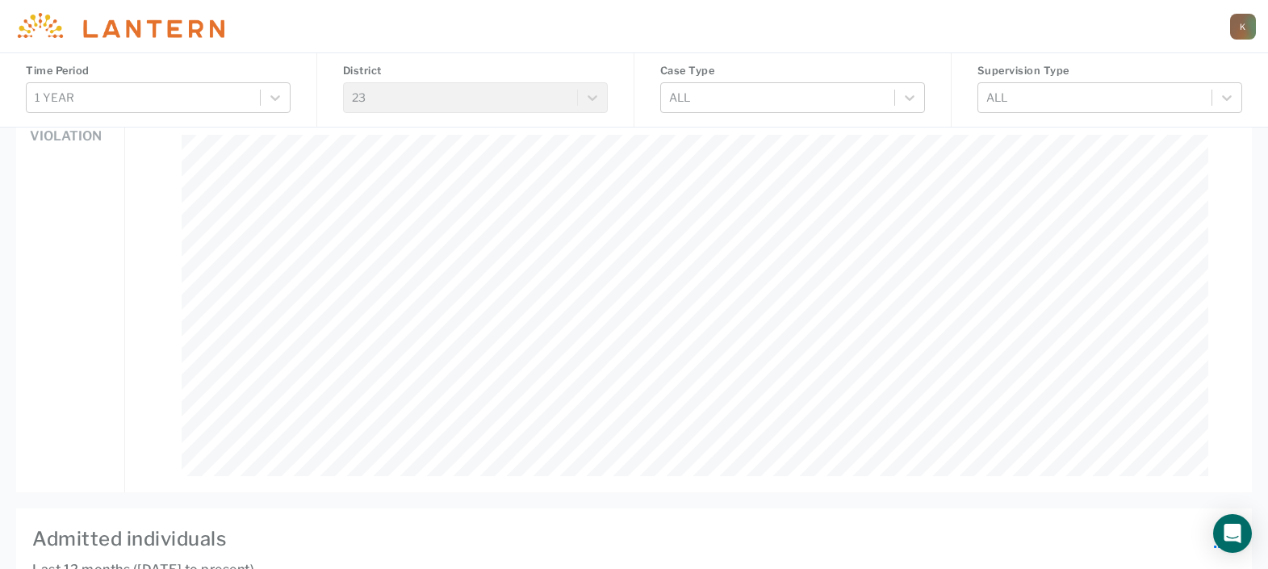
scroll to position [859, 0]
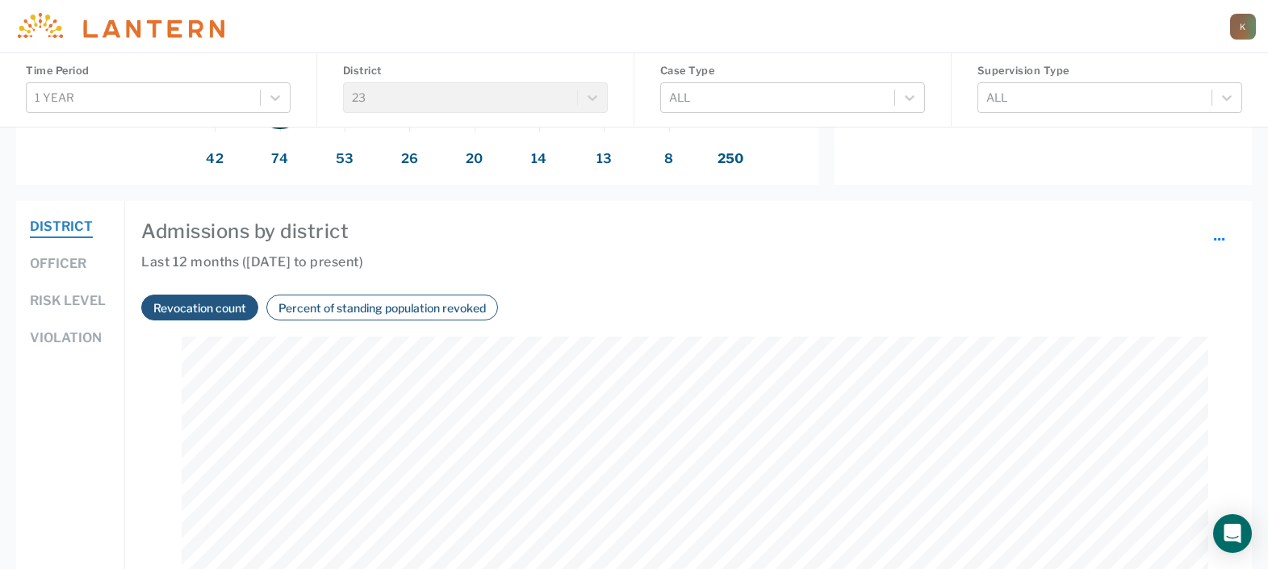
click at [372, 308] on button "Percent of standing population revoked" at bounding box center [382, 308] width 217 height 19
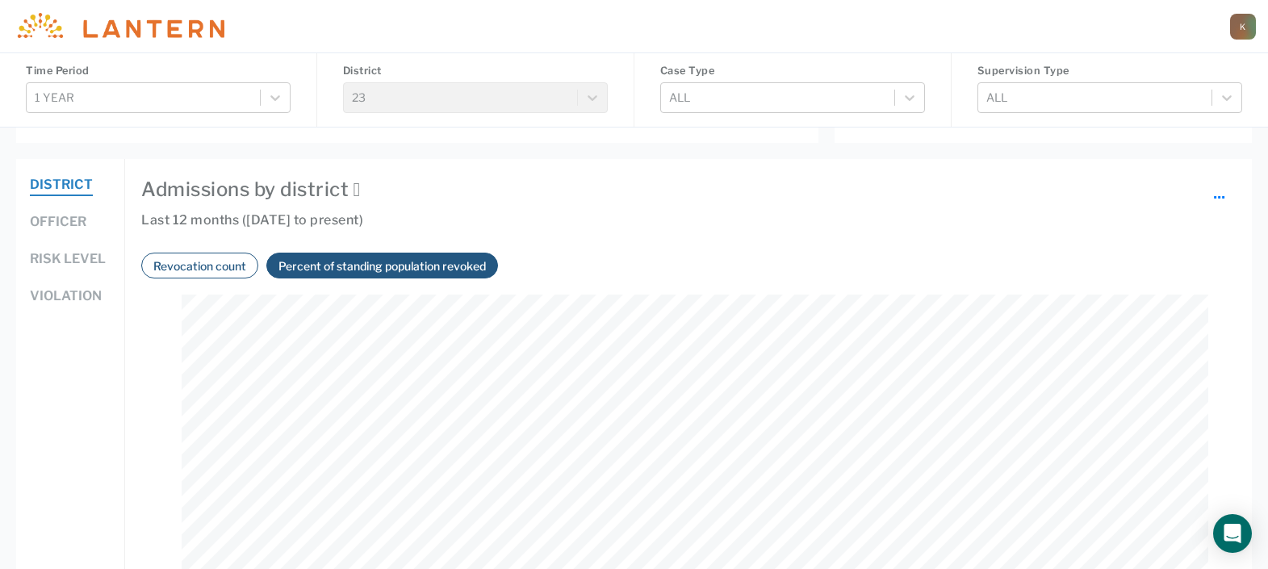
scroll to position [800, 0]
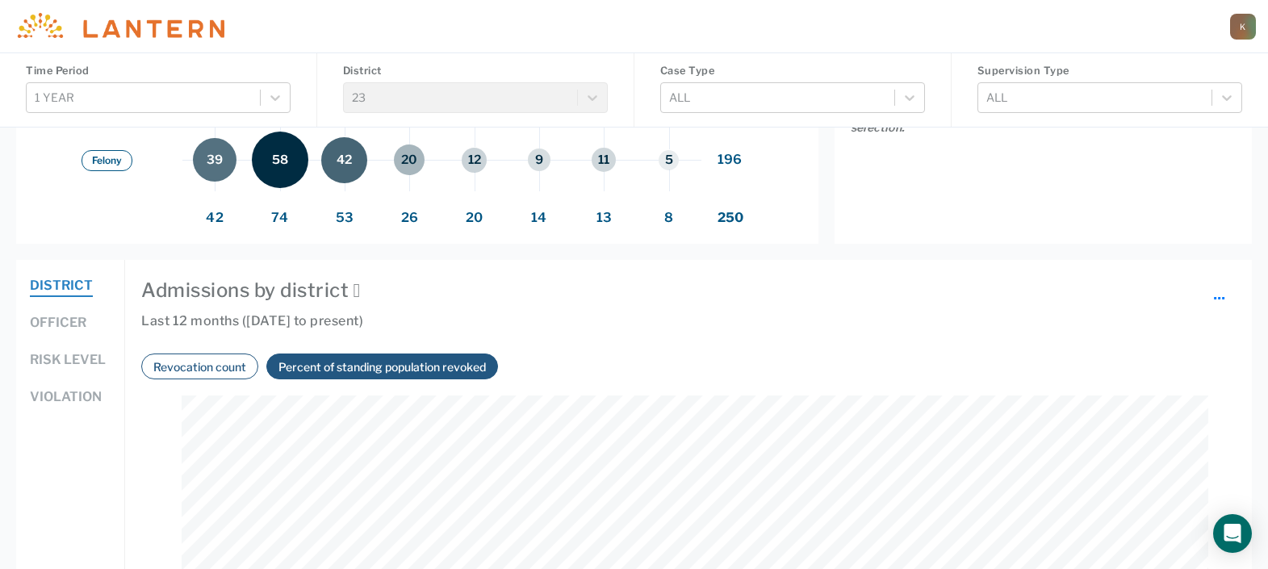
click at [69, 314] on button "Officer" at bounding box center [58, 323] width 57 height 21
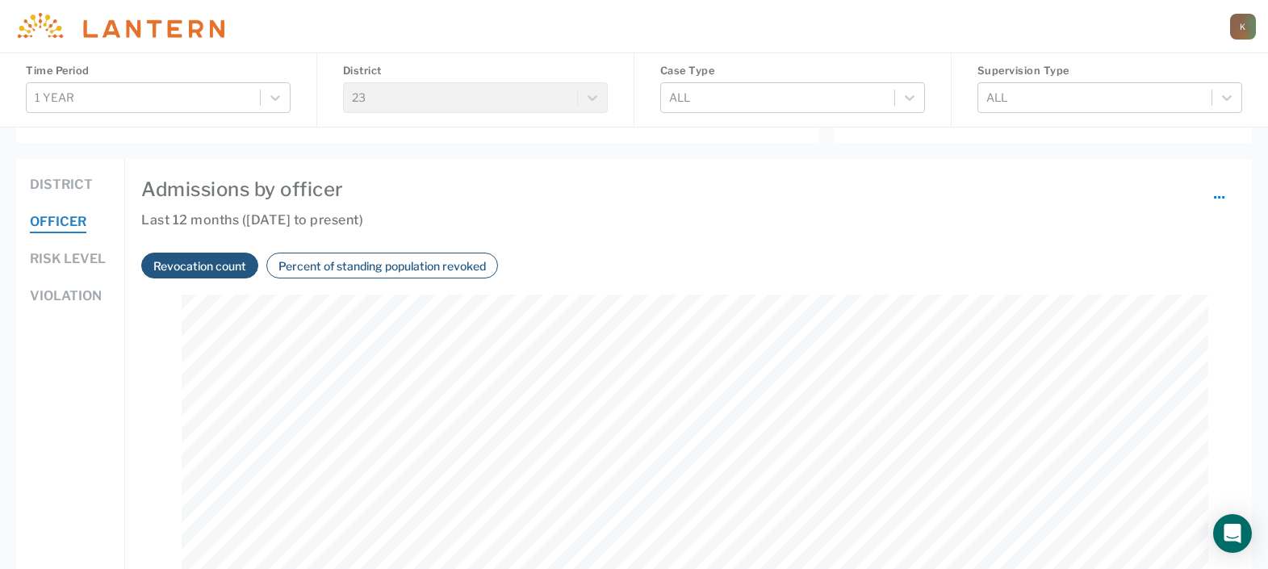
scroll to position [1002, 0]
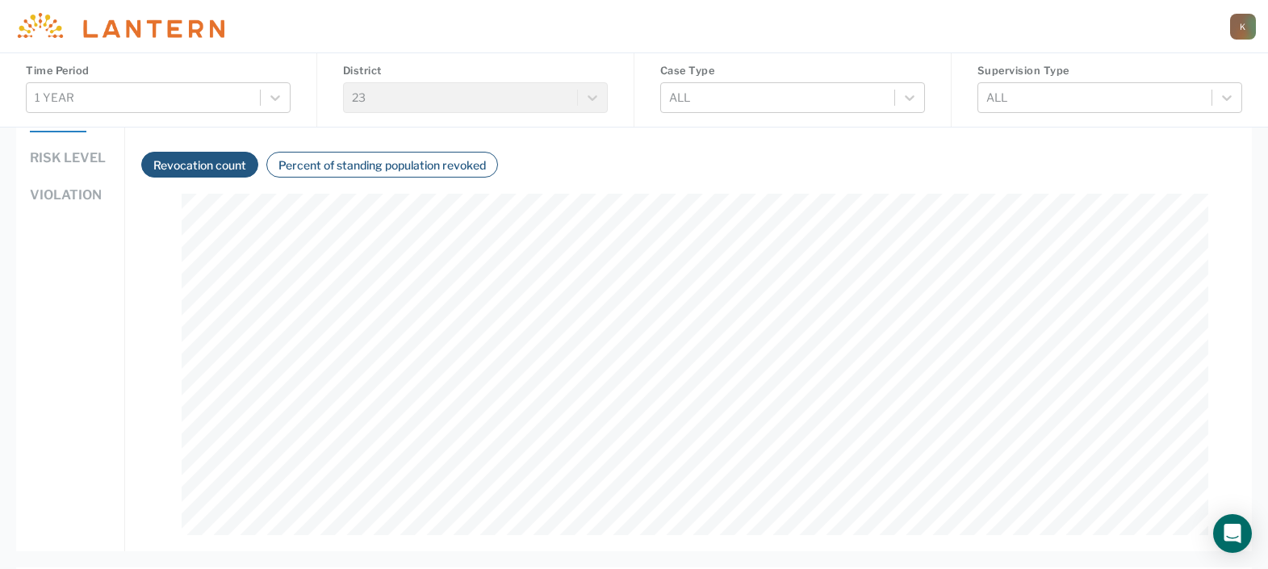
click at [414, 158] on button "Percent of standing population revoked" at bounding box center [382, 165] width 217 height 19
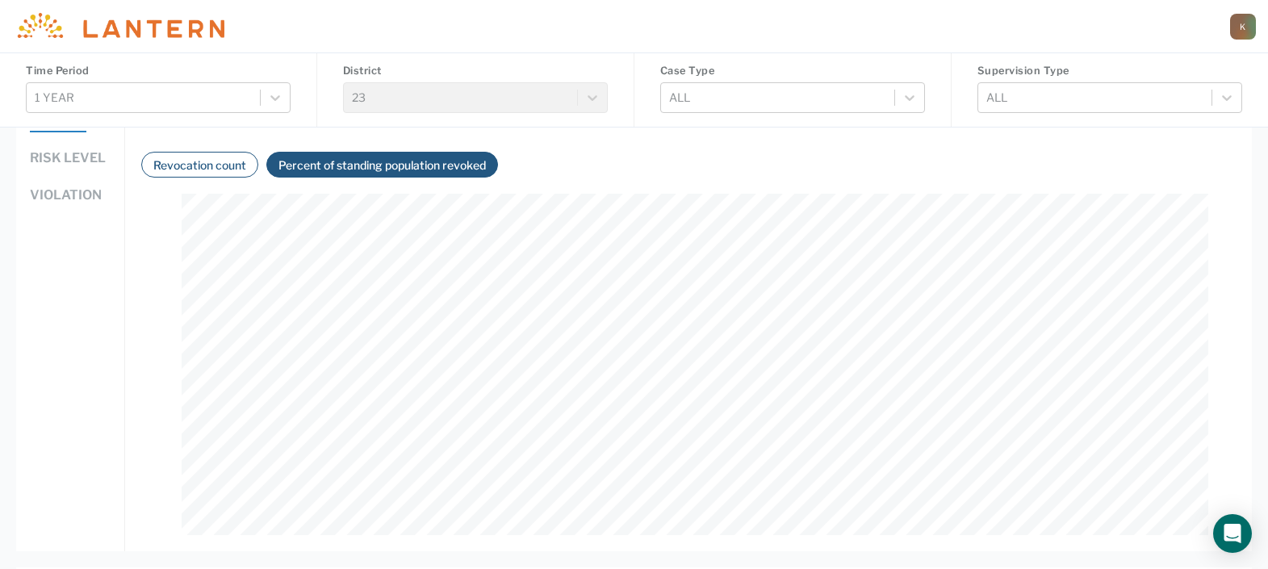
scroll to position [901, 0]
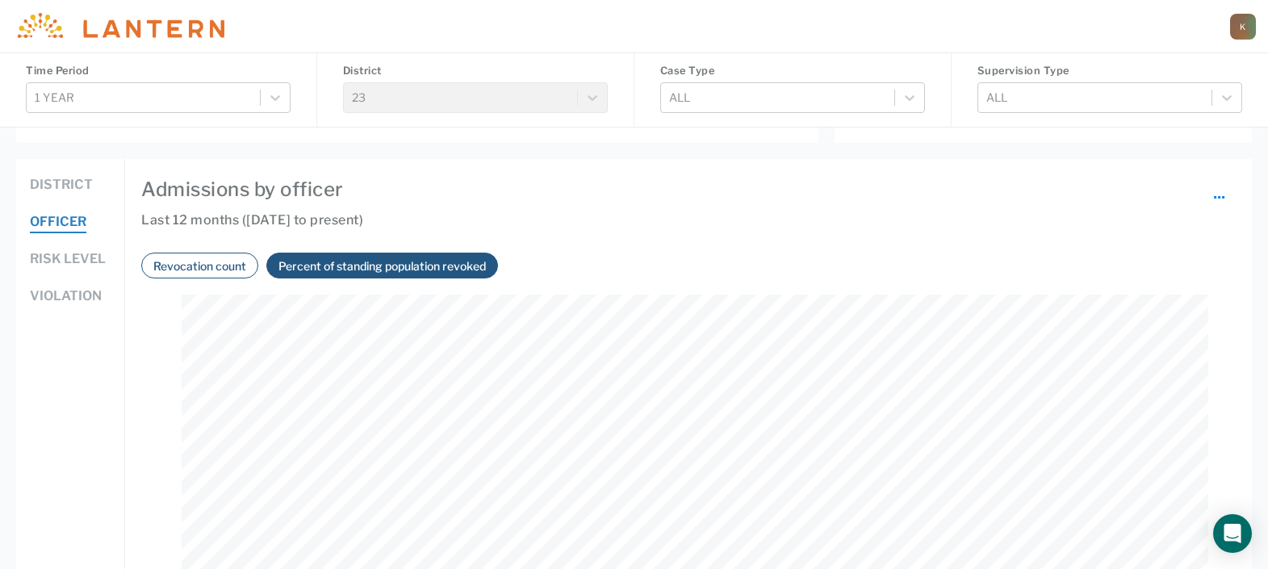
click at [52, 182] on button "District" at bounding box center [61, 185] width 63 height 21
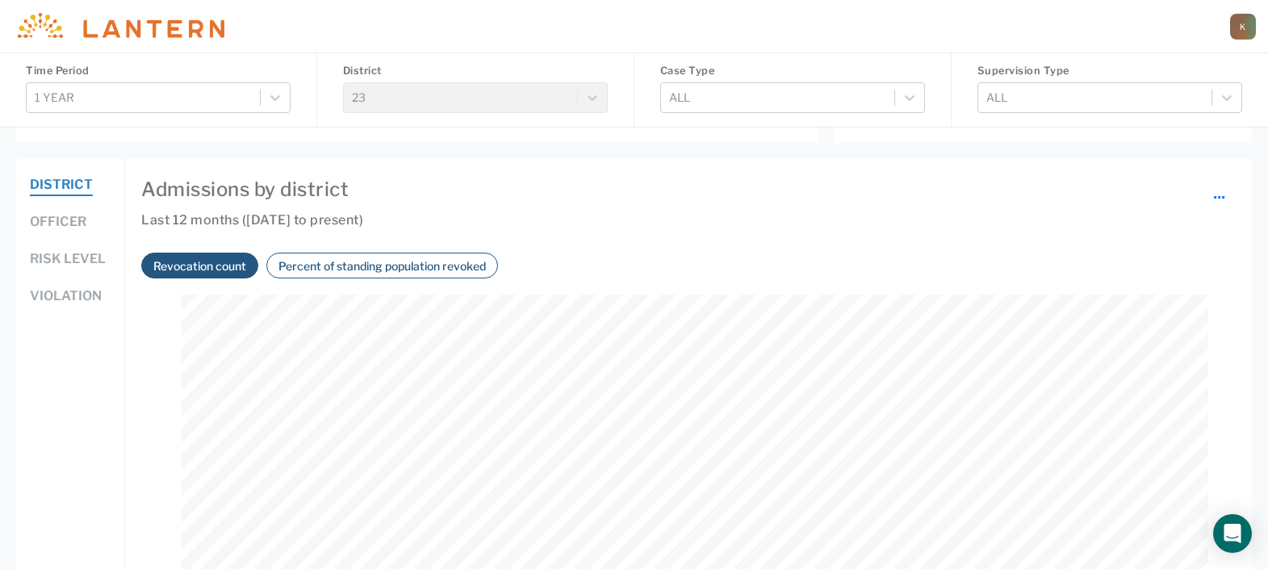
scroll to position [1002, 0]
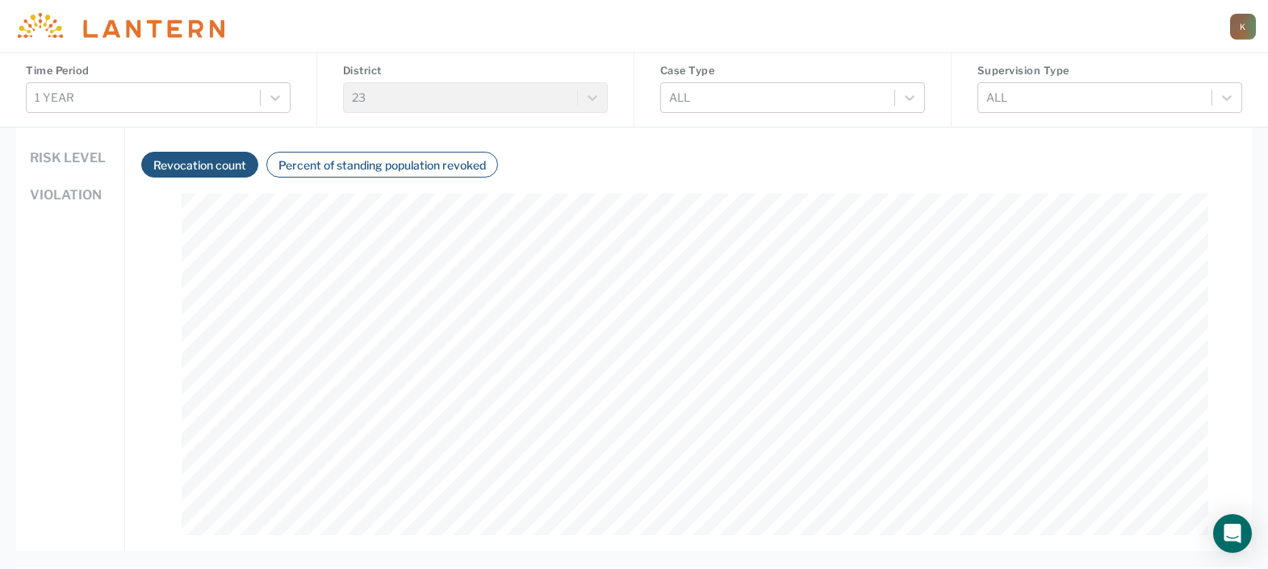
click at [369, 170] on button "Percent of standing population revoked" at bounding box center [382, 165] width 217 height 19
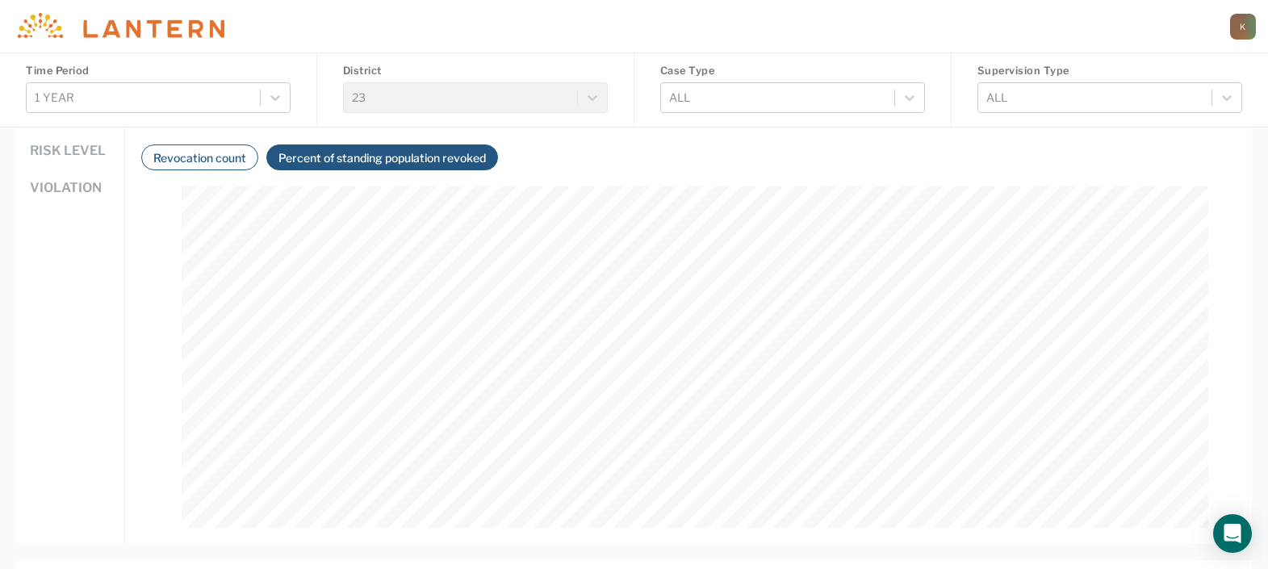
scroll to position [908, 0]
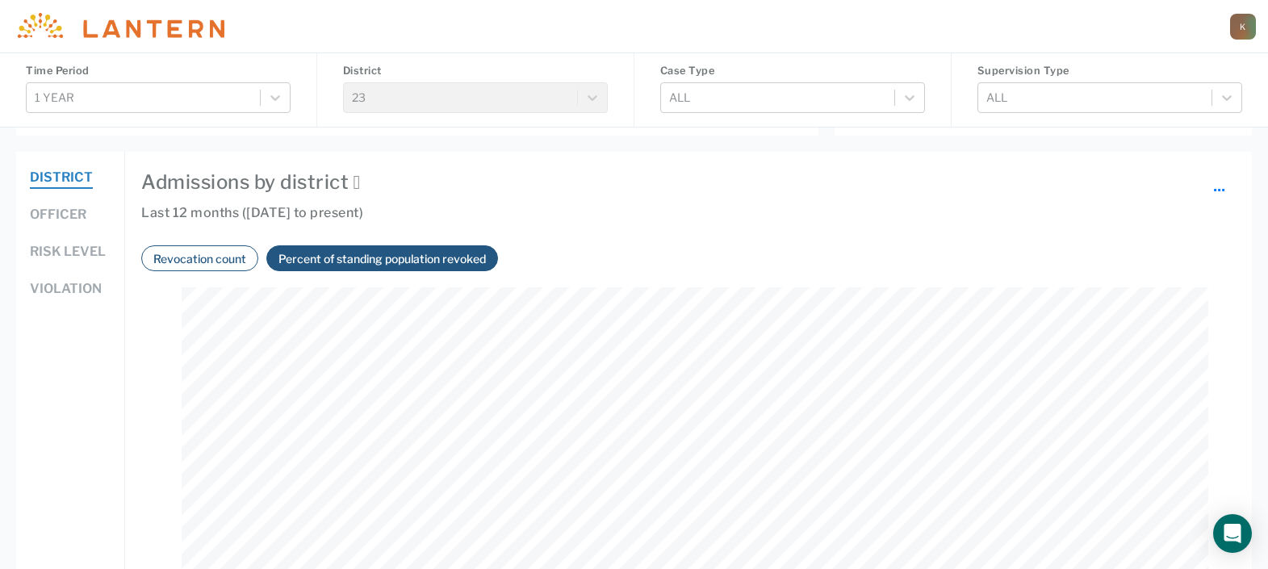
click at [53, 216] on button "Officer" at bounding box center [58, 215] width 57 height 21
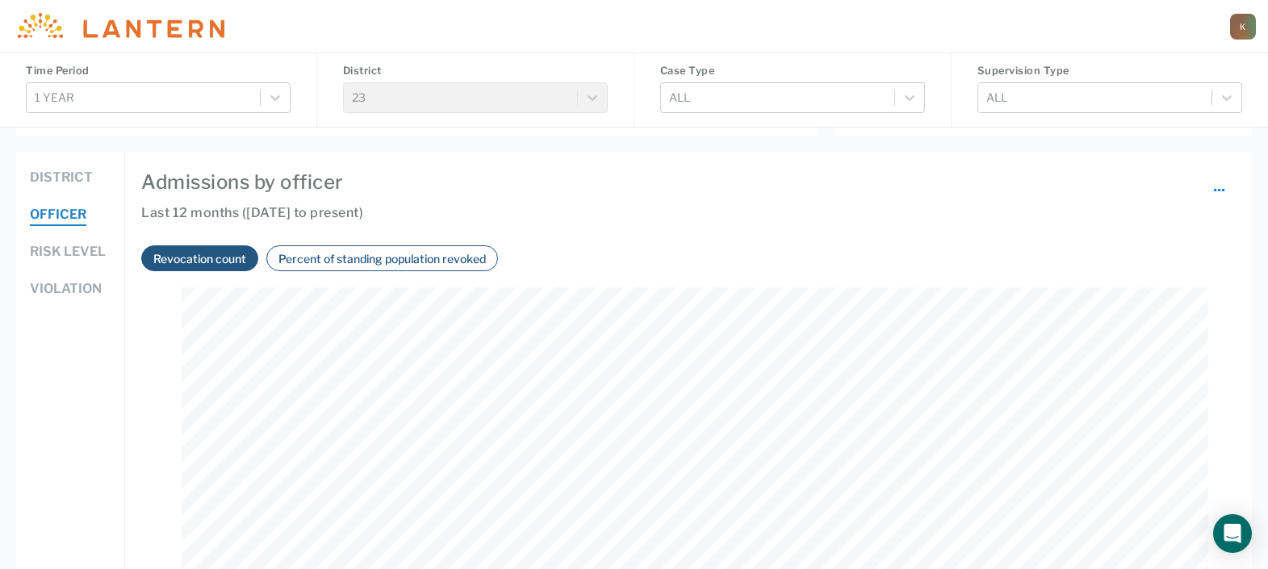
scroll to position [341, 1027]
click at [73, 180] on button "District" at bounding box center [61, 178] width 63 height 21
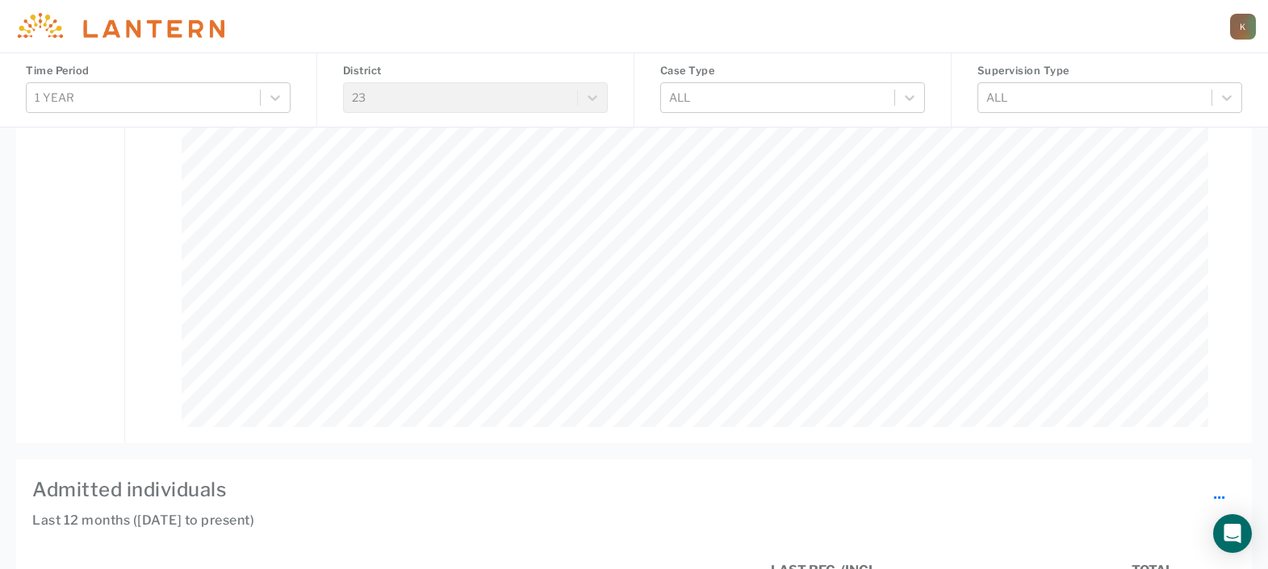
scroll to position [908, 0]
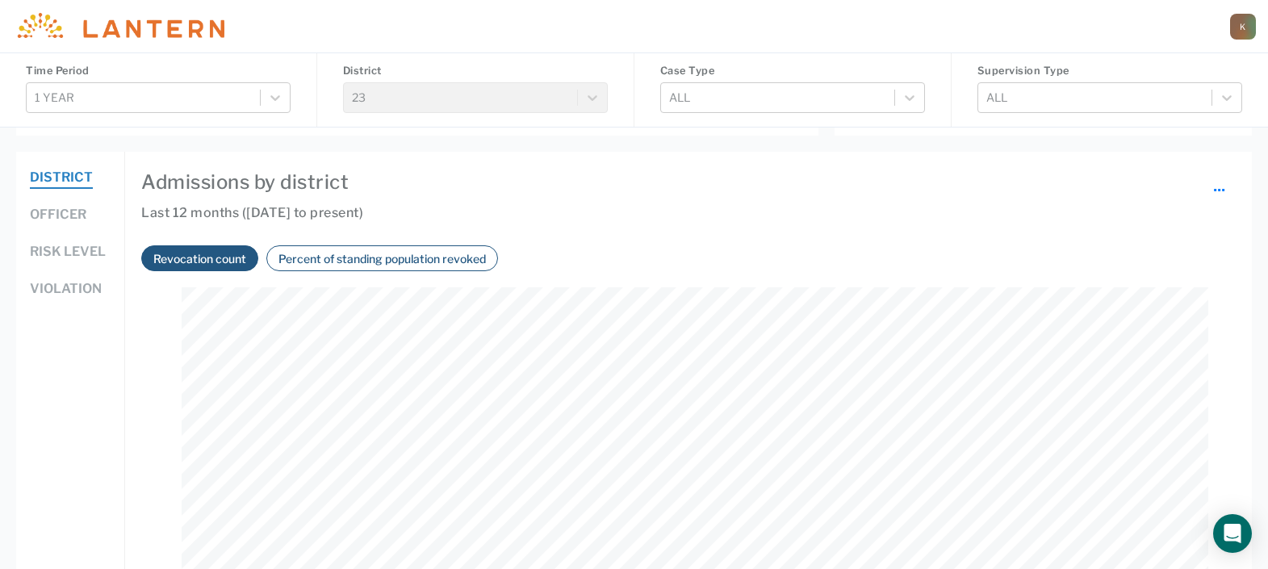
click at [316, 253] on button "Percent of standing population revoked" at bounding box center [382, 258] width 217 height 19
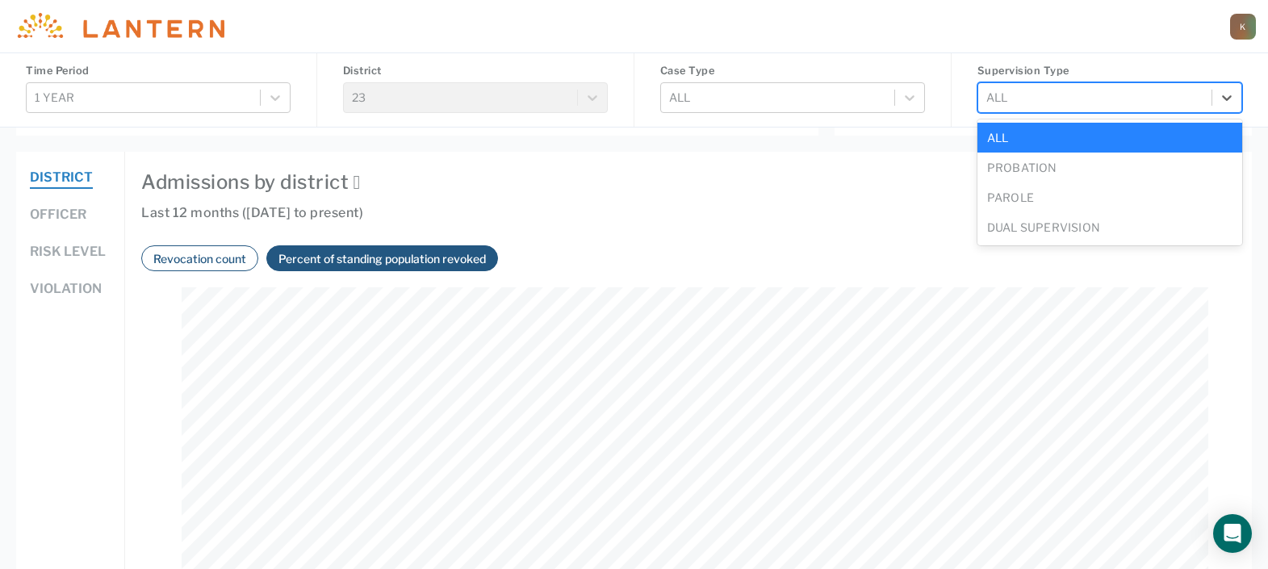
click at [1065, 89] on div at bounding box center [1094, 97] width 217 height 20
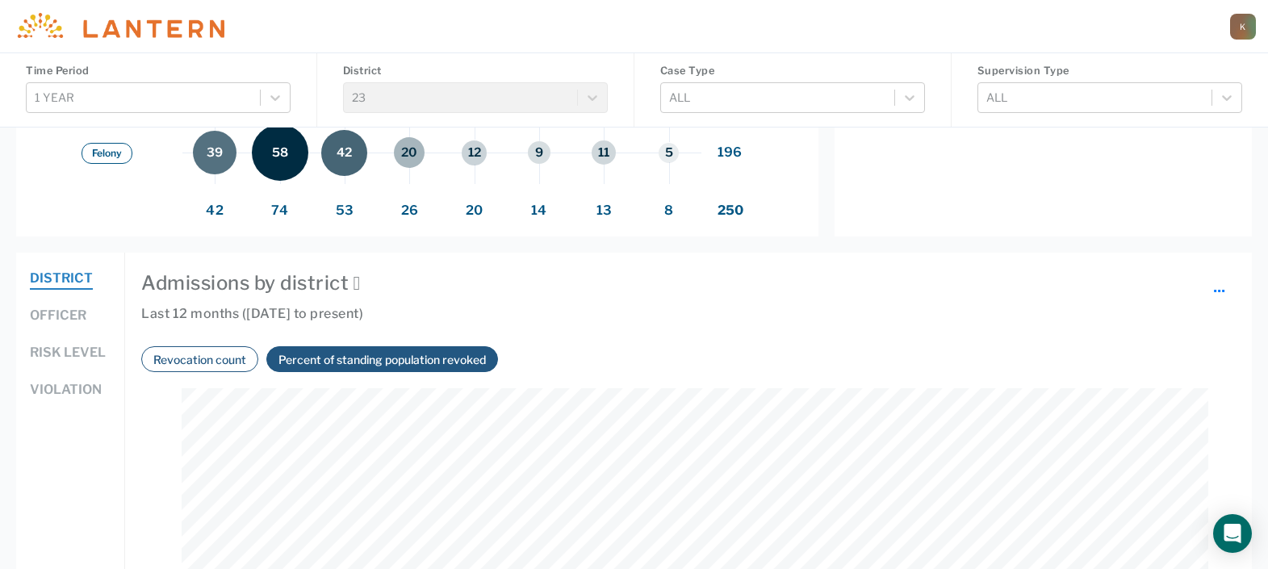
click at [177, 357] on button "Revocation count" at bounding box center [200, 359] width 103 height 19
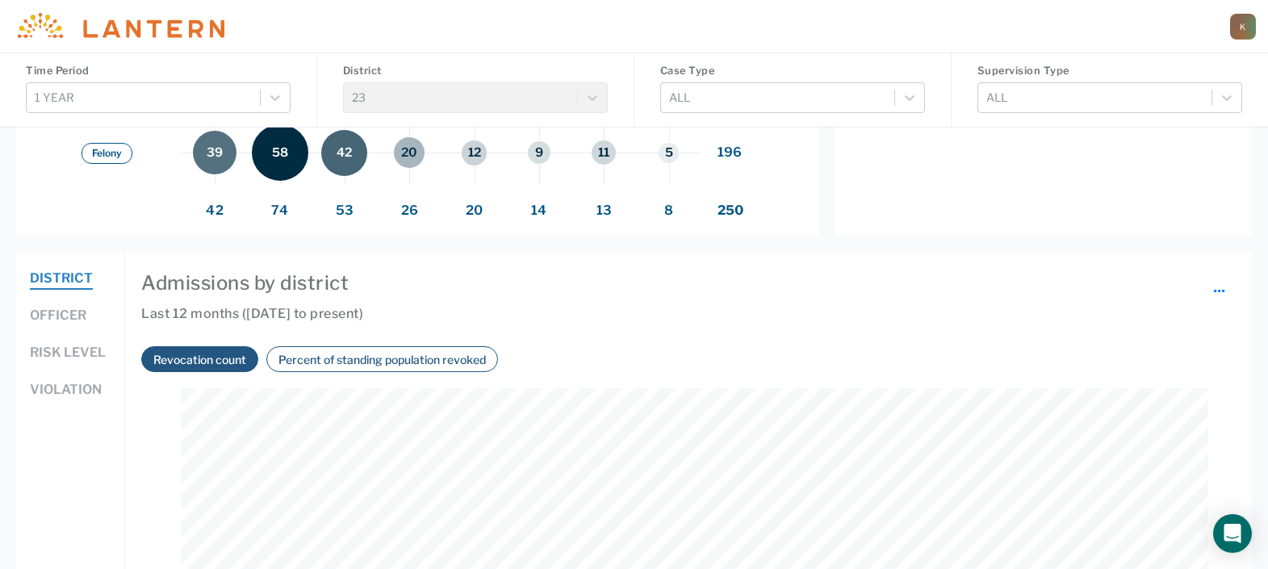
scroll to position [341, 1027]
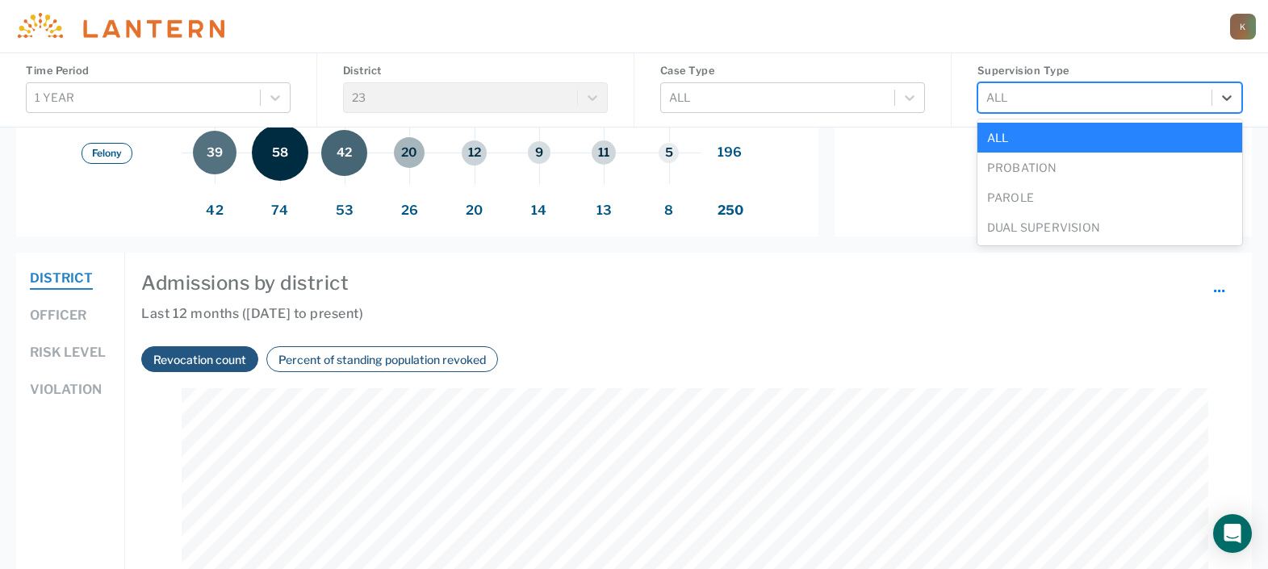
click at [1079, 98] on div at bounding box center [1094, 97] width 217 height 20
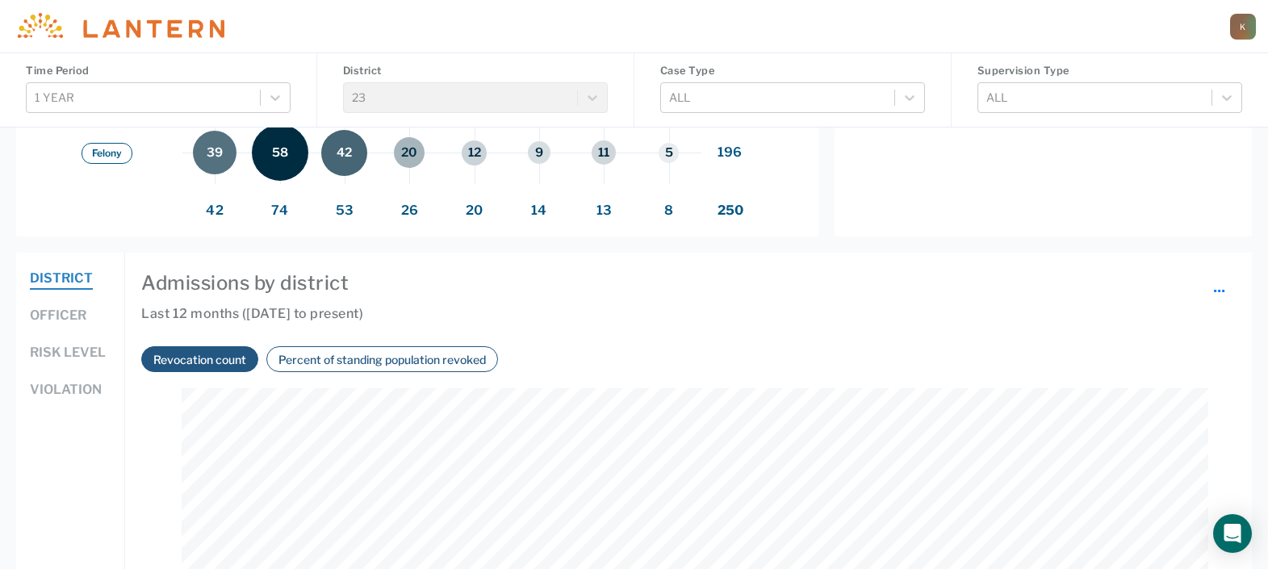
click at [36, 314] on button "Officer" at bounding box center [58, 316] width 57 height 21
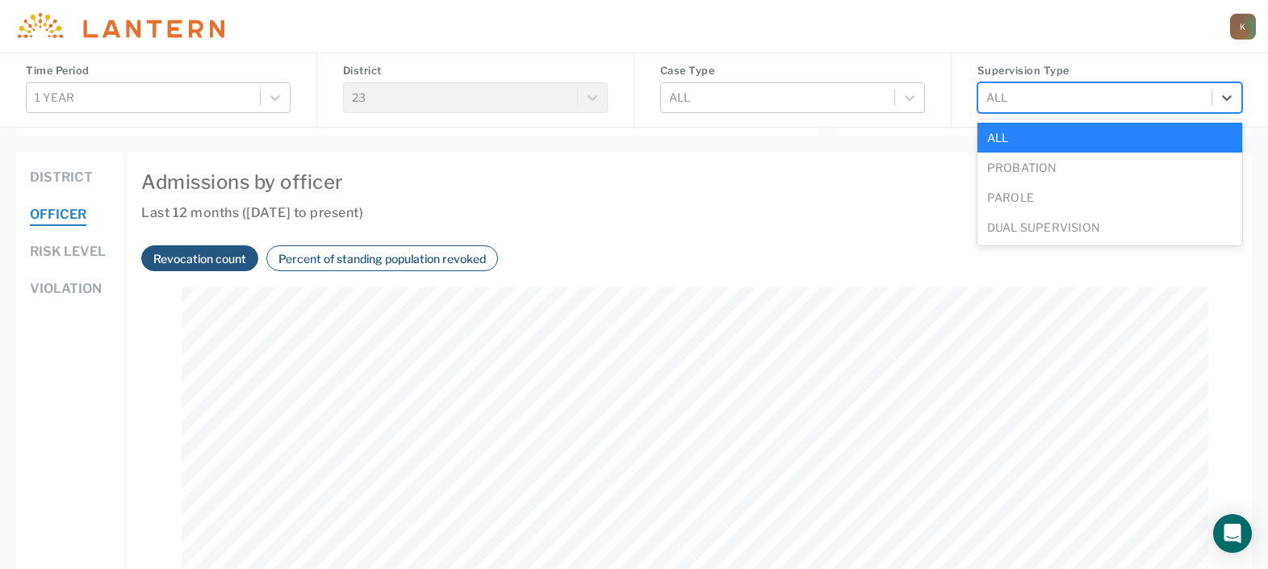
click at [1014, 107] on div at bounding box center [1094, 97] width 217 height 20
click at [1026, 157] on div "Probation" at bounding box center [1109, 168] width 265 height 30
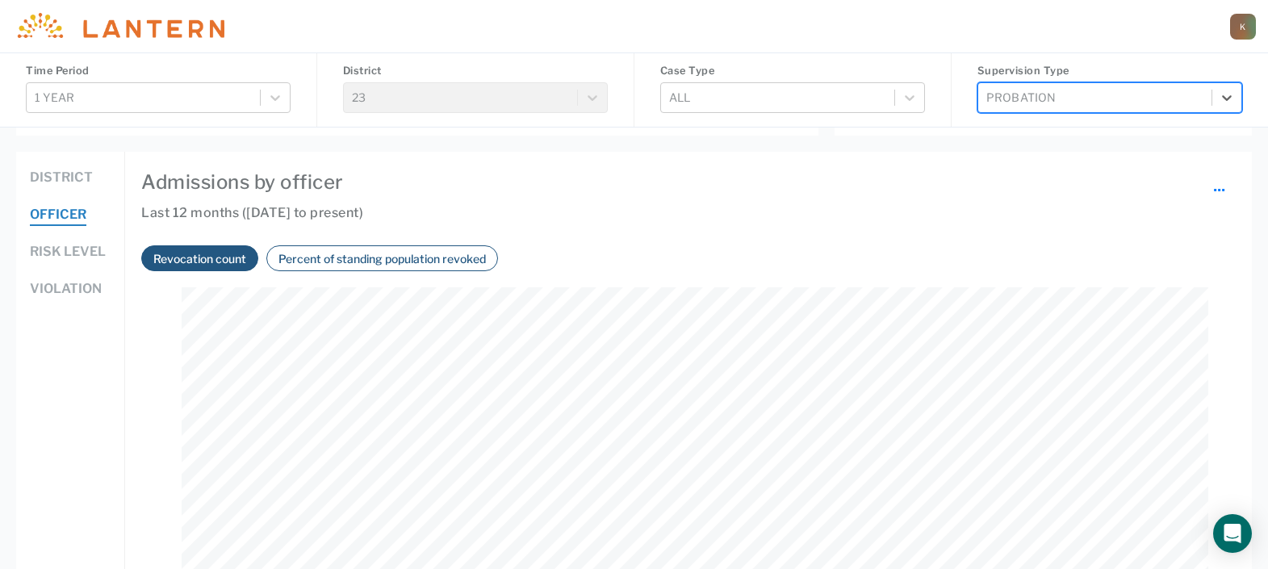
click at [318, 260] on button "Percent of standing population revoked" at bounding box center [382, 258] width 217 height 19
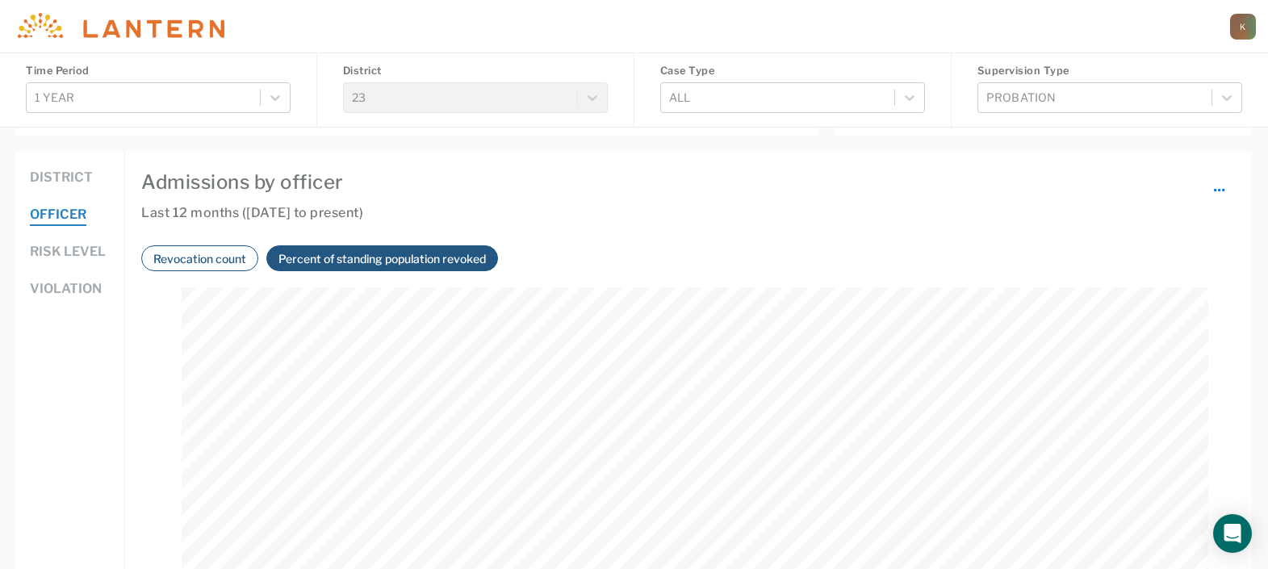
scroll to position [341, 1027]
click at [246, 252] on button "Revocation count" at bounding box center [200, 258] width 103 height 19
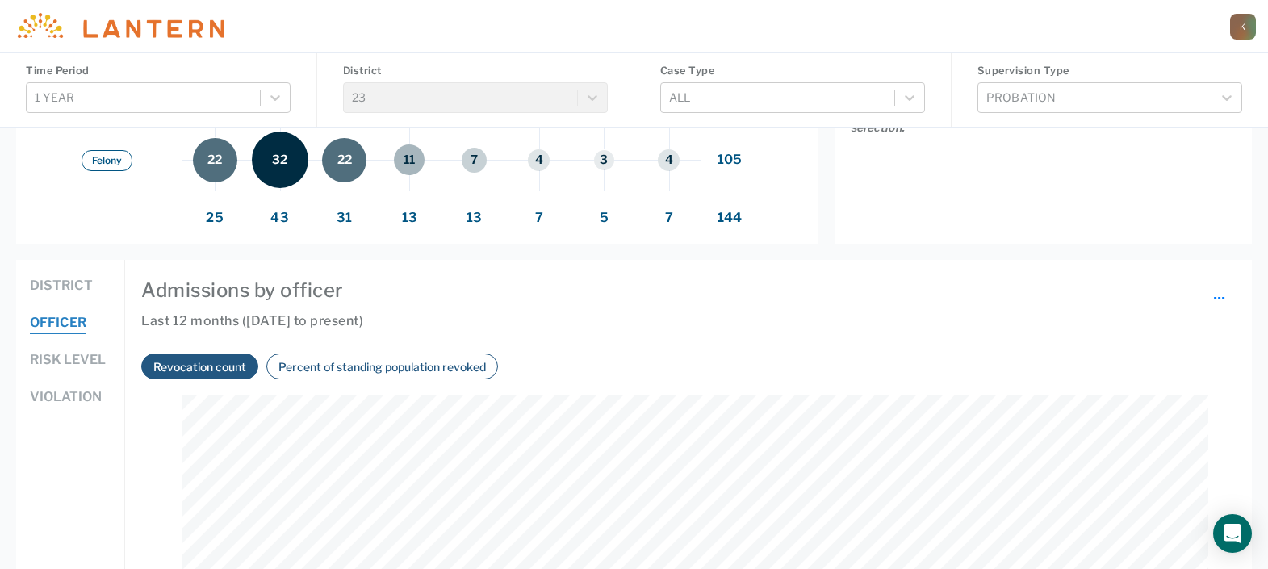
scroll to position [1002, 0]
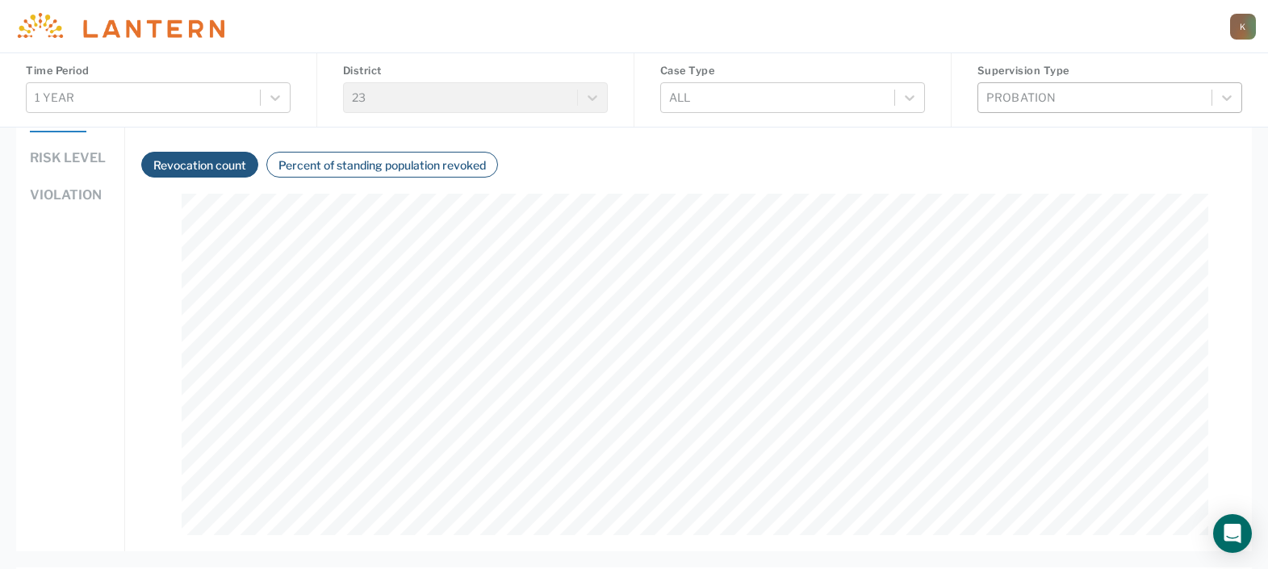
click at [1053, 102] on div at bounding box center [1094, 97] width 217 height 20
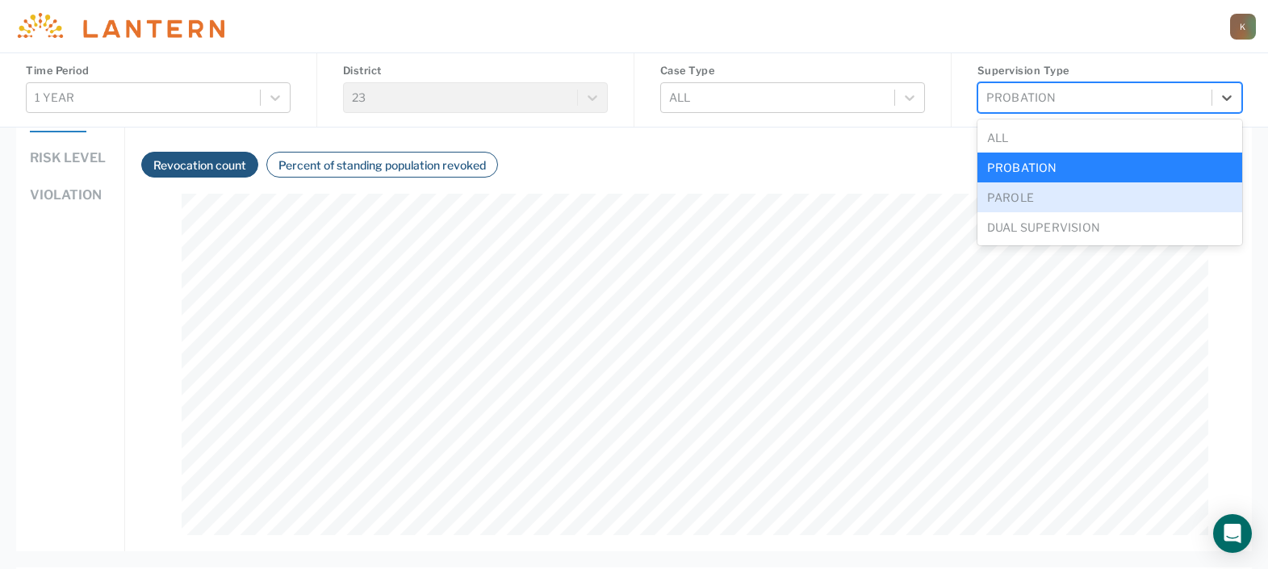
click at [1057, 199] on div "Parole" at bounding box center [1109, 197] width 265 height 30
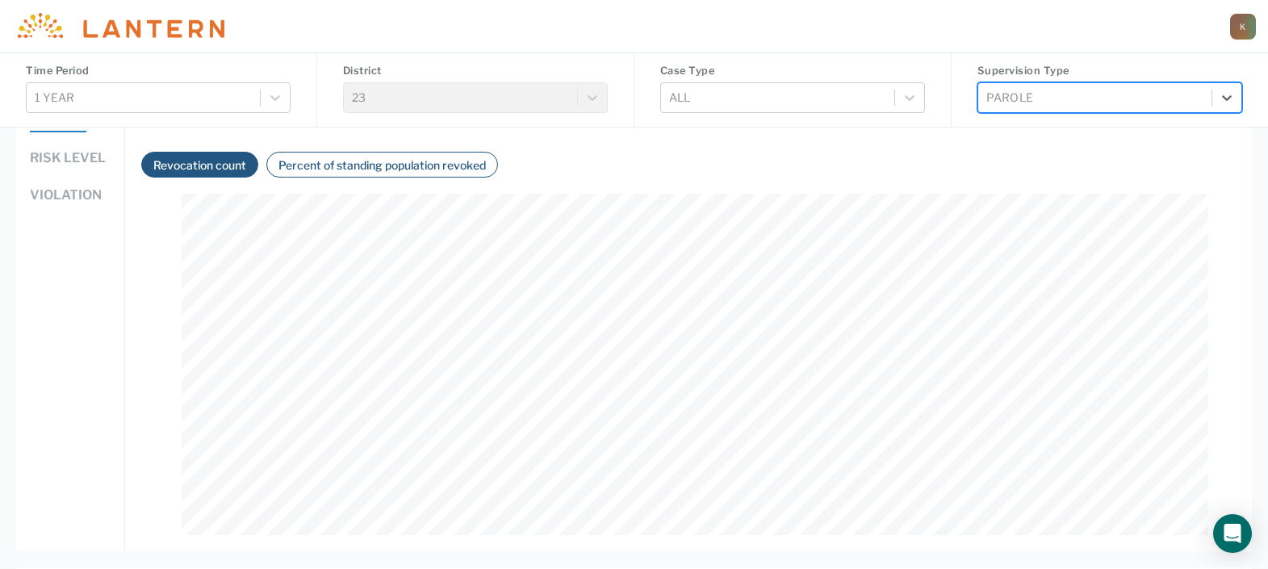
click at [1015, 95] on div at bounding box center [1094, 97] width 217 height 20
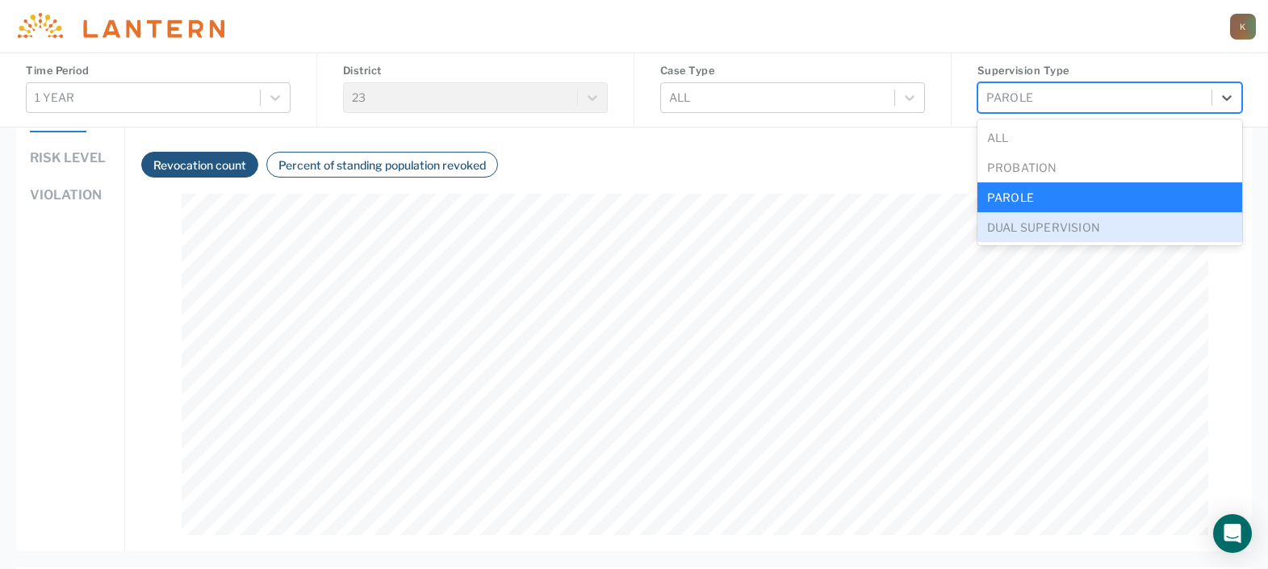
click at [1038, 219] on div "Dual Supervision" at bounding box center [1109, 227] width 265 height 30
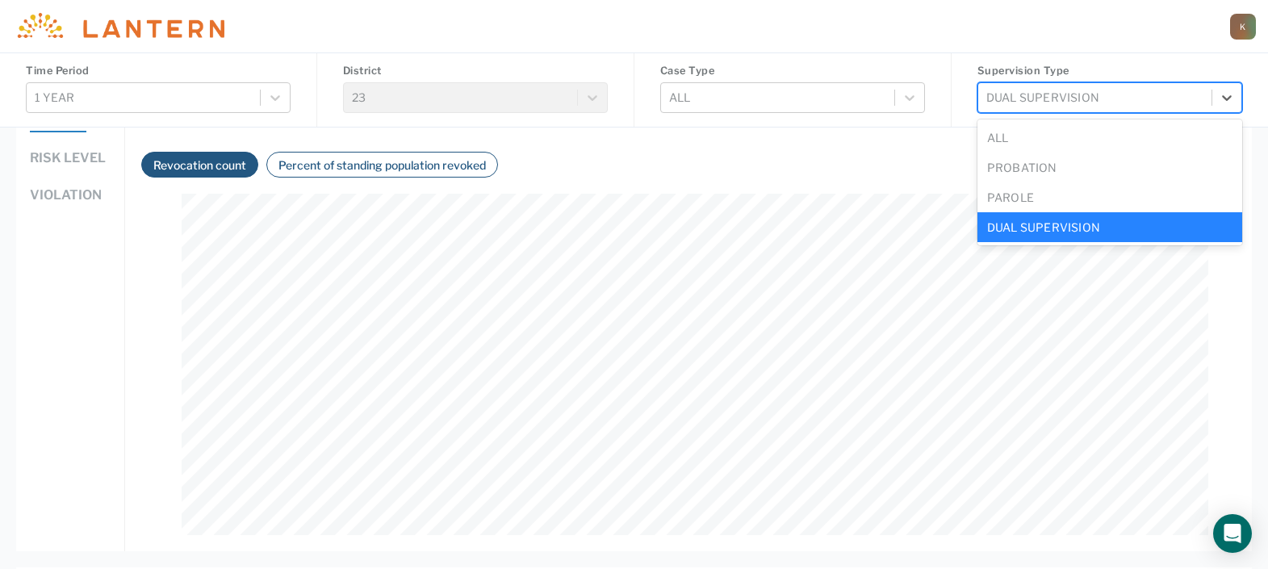
click at [1039, 111] on div "Dual Supervision" at bounding box center [1109, 97] width 265 height 31
click at [1044, 142] on div "All" at bounding box center [1109, 138] width 265 height 30
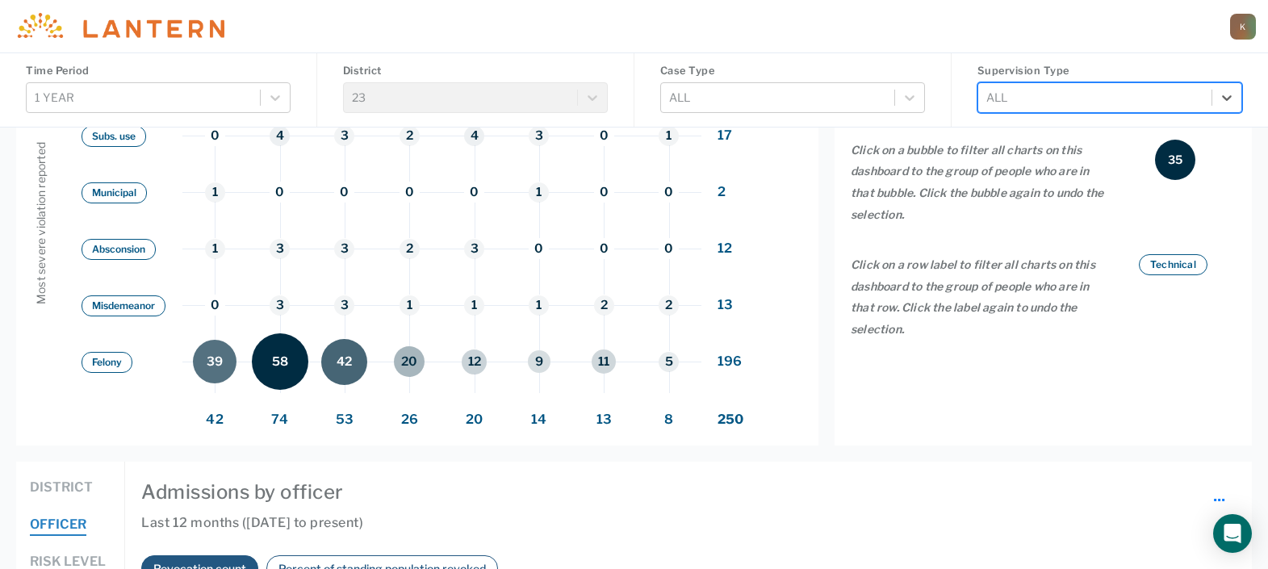
scroll to position [800, 0]
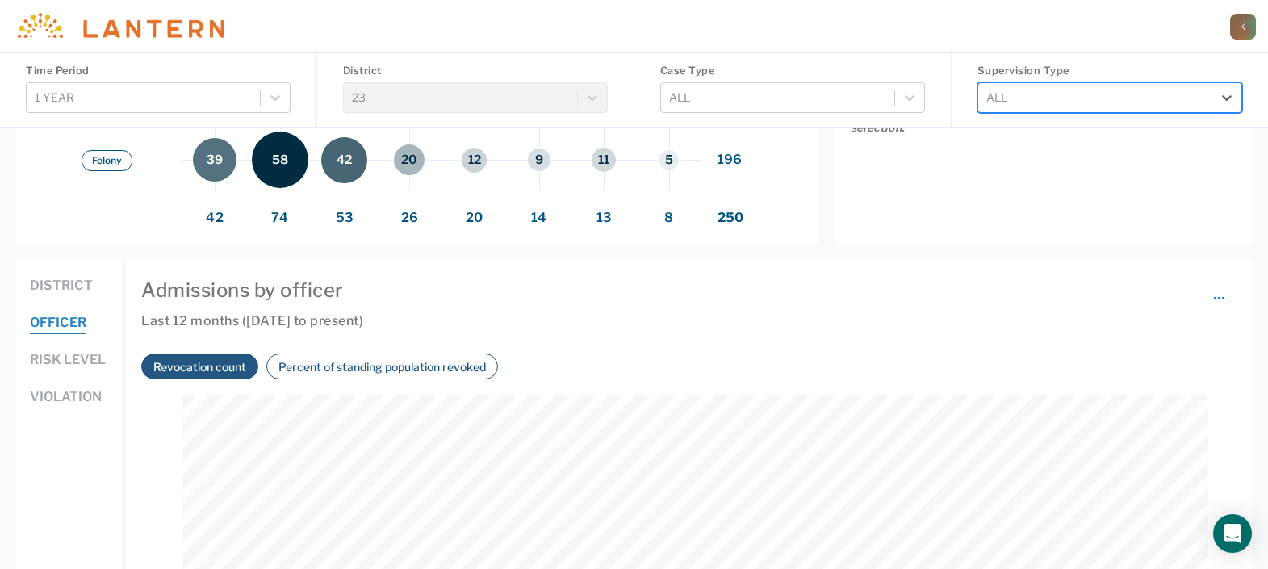
click at [75, 284] on button "District" at bounding box center [61, 286] width 63 height 21
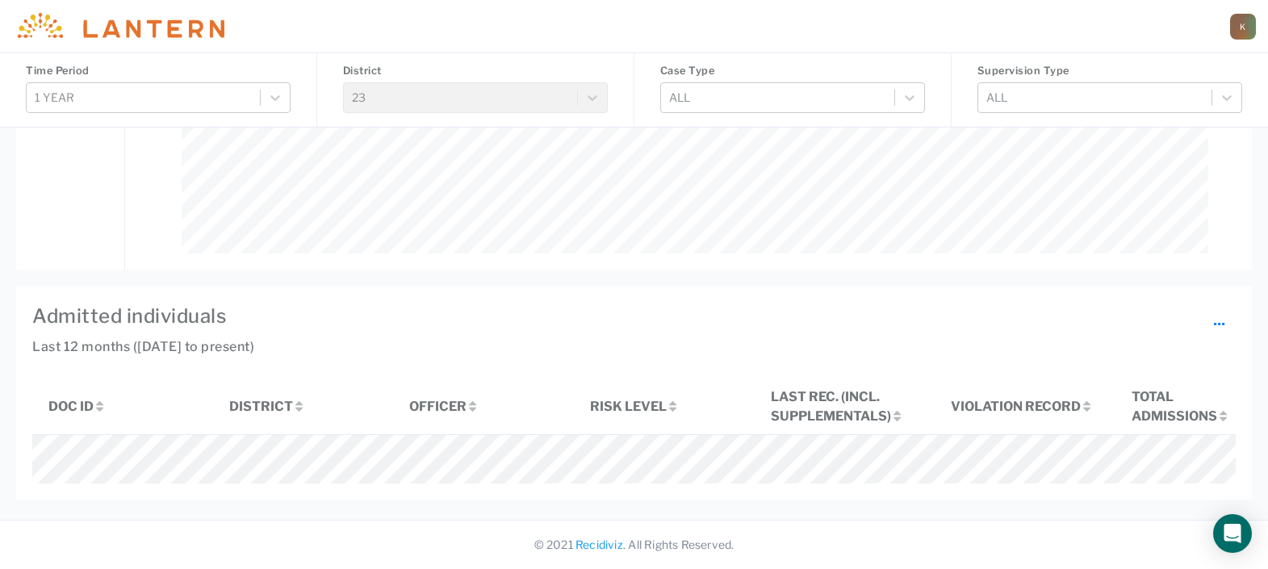
scroll to position [1506, 0]
click at [1001, 397] on button "Violation record" at bounding box center [1021, 406] width 140 height 19
